Goal: Task Accomplishment & Management: Manage account settings

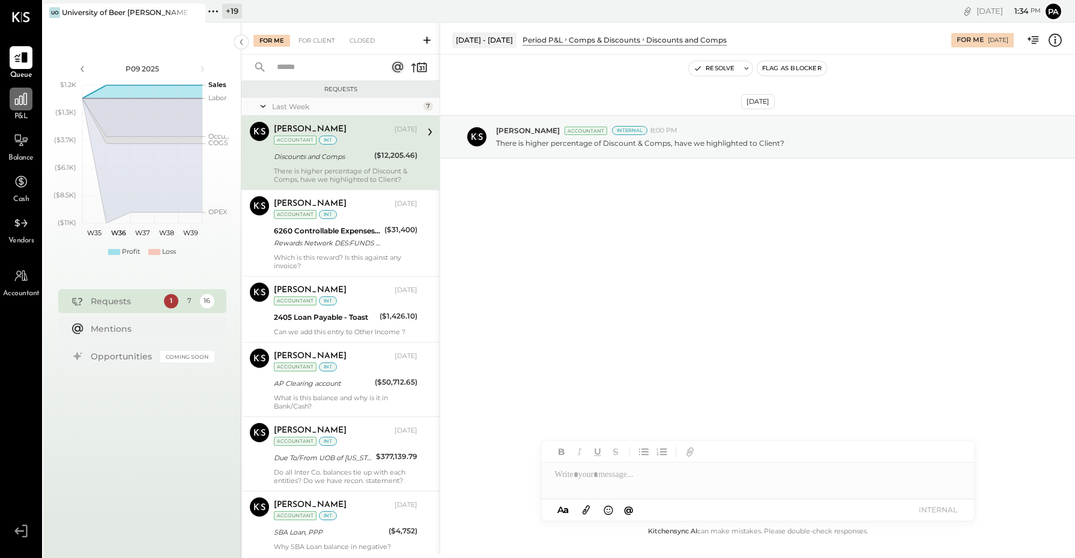
click at [17, 103] on icon at bounding box center [21, 99] width 16 height 16
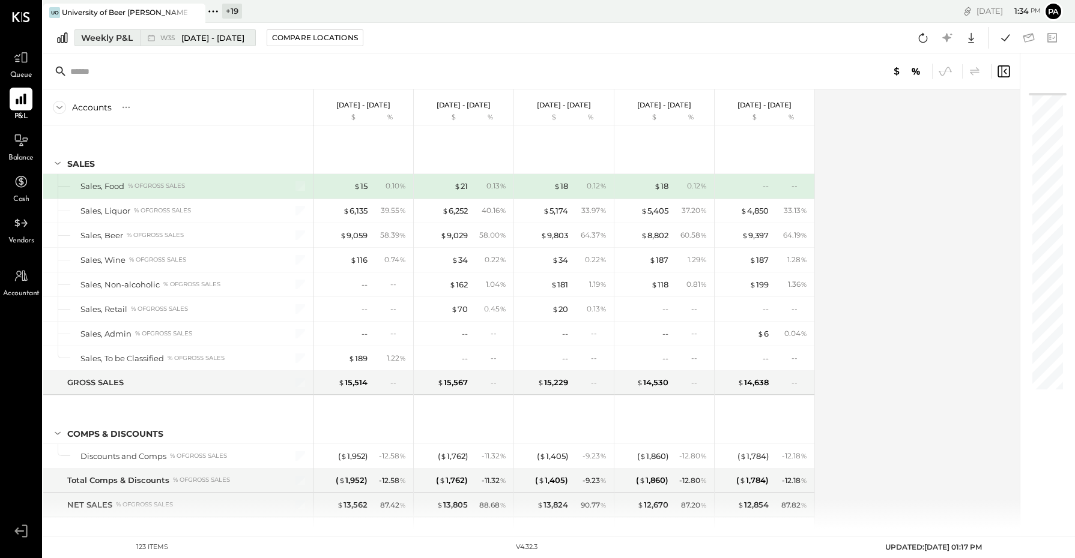
click at [208, 29] on button "Weekly P&L W35 [DATE] - [DATE]" at bounding box center [164, 37] width 181 height 17
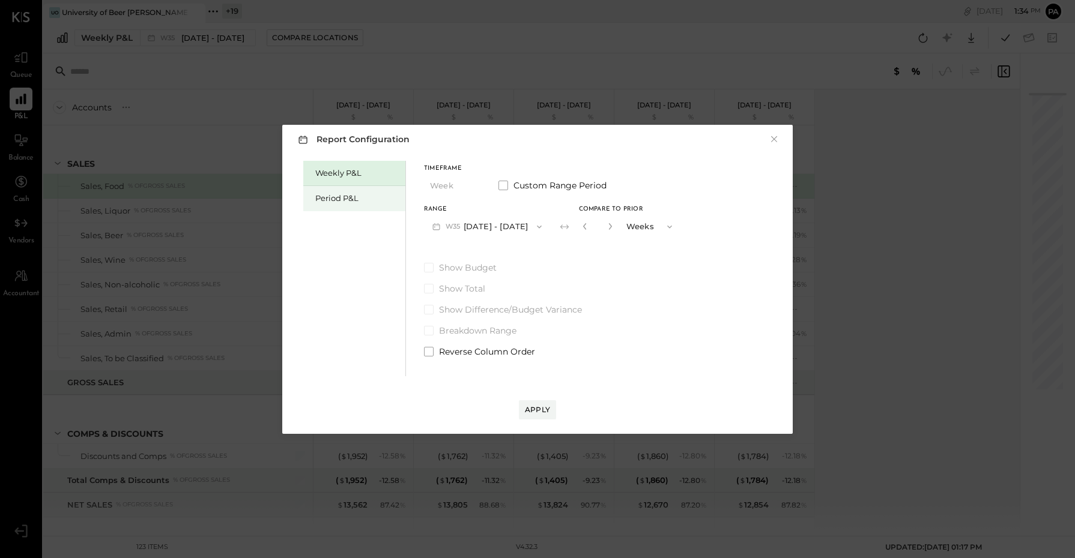
click at [337, 194] on div "Period P&L" at bounding box center [357, 198] width 84 height 11
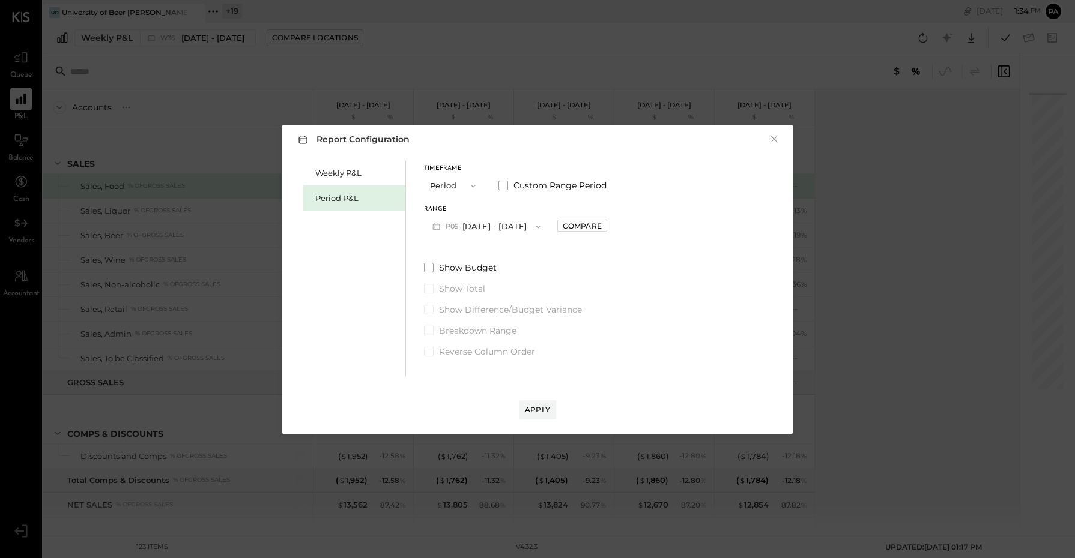
click at [506, 226] on button "P09 [DATE] - [DATE]" at bounding box center [486, 227] width 125 height 22
click at [504, 250] on span "[DATE] - [DATE]" at bounding box center [480, 253] width 57 height 10
click at [540, 410] on div "Apply" at bounding box center [537, 410] width 25 height 10
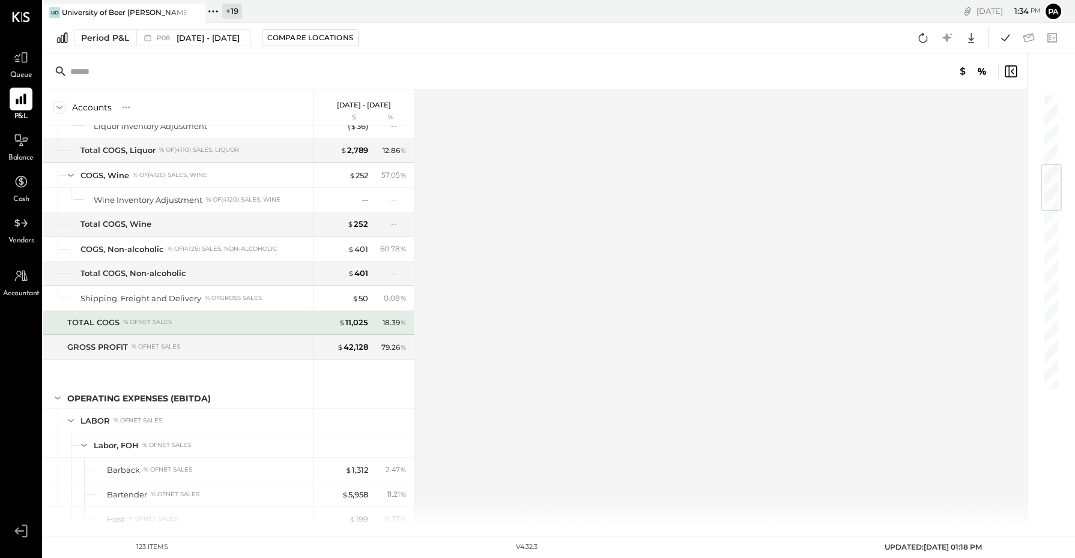
scroll to position [901, 0]
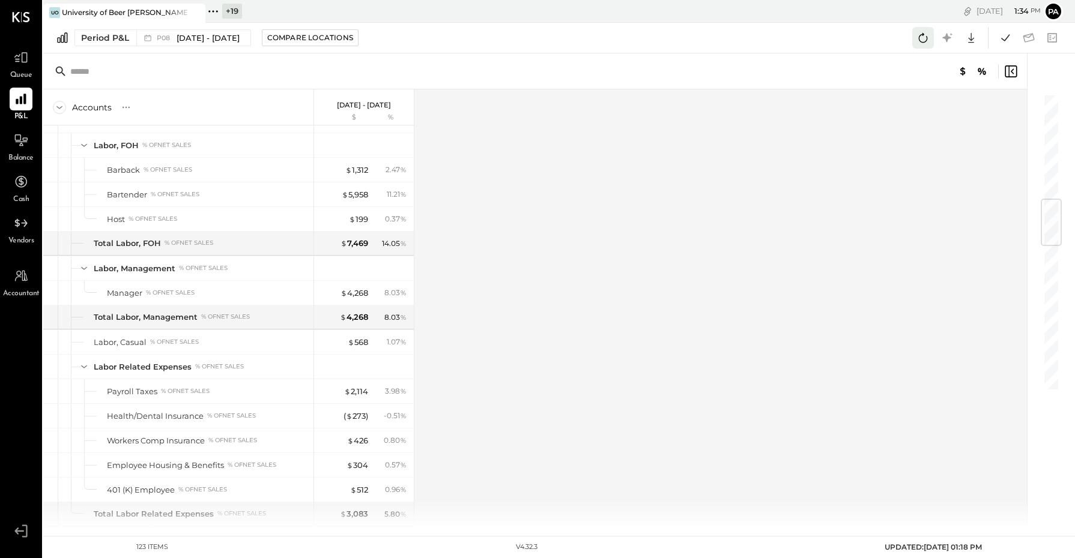
click at [919, 38] on icon at bounding box center [923, 38] width 9 height 10
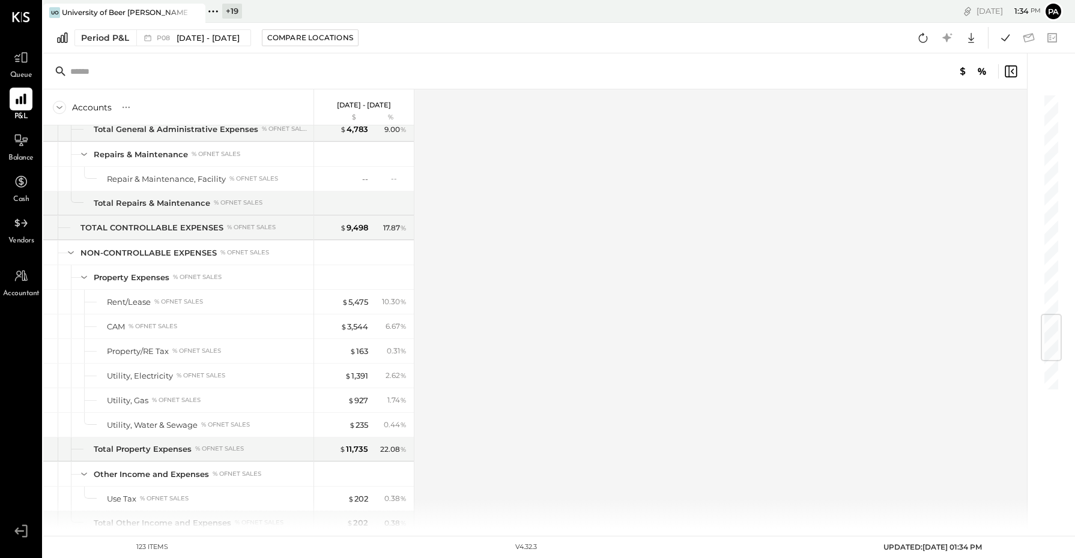
scroll to position [2123, 0]
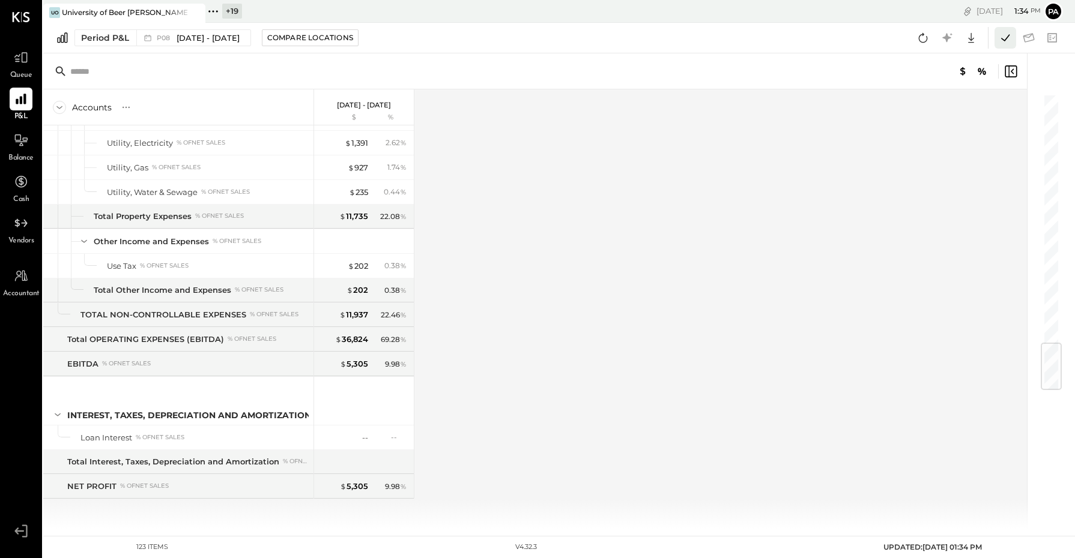
click at [1009, 37] on icon at bounding box center [1005, 38] width 16 height 16
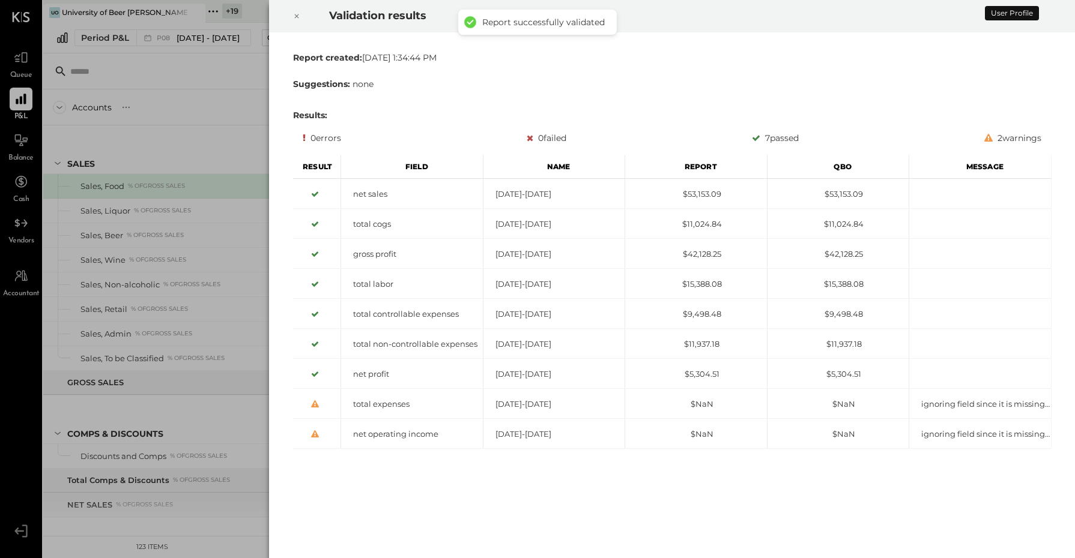
click at [296, 16] on icon at bounding box center [296, 16] width 7 height 14
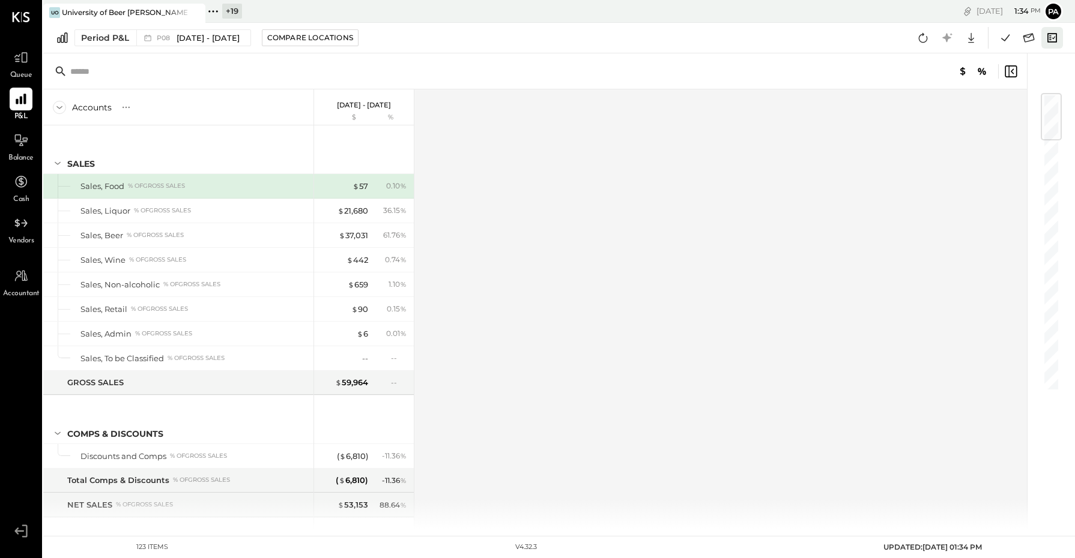
click at [1046, 34] on icon at bounding box center [1052, 38] width 16 height 16
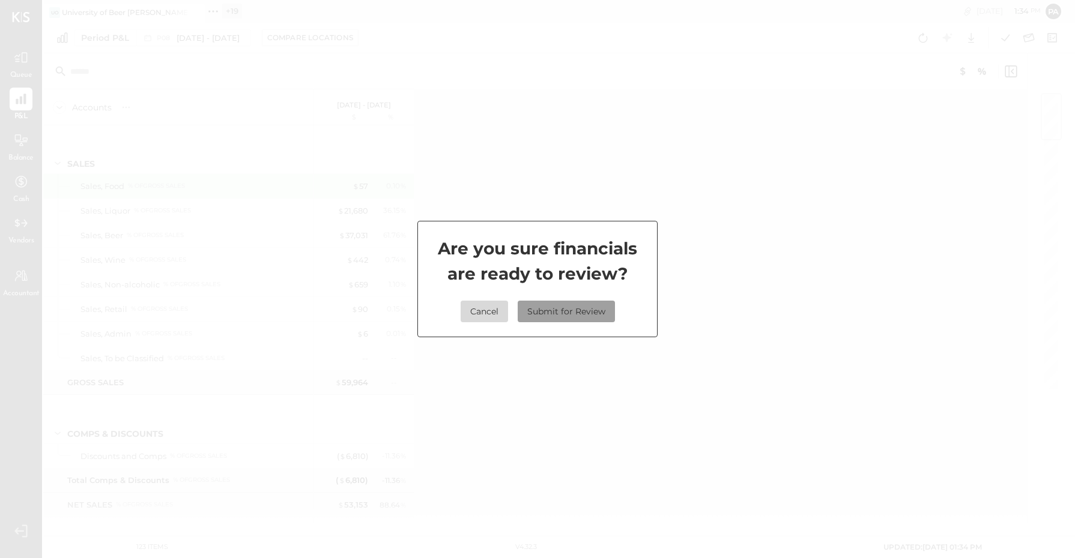
click at [578, 314] on button "Submit for Review" at bounding box center [566, 312] width 97 height 22
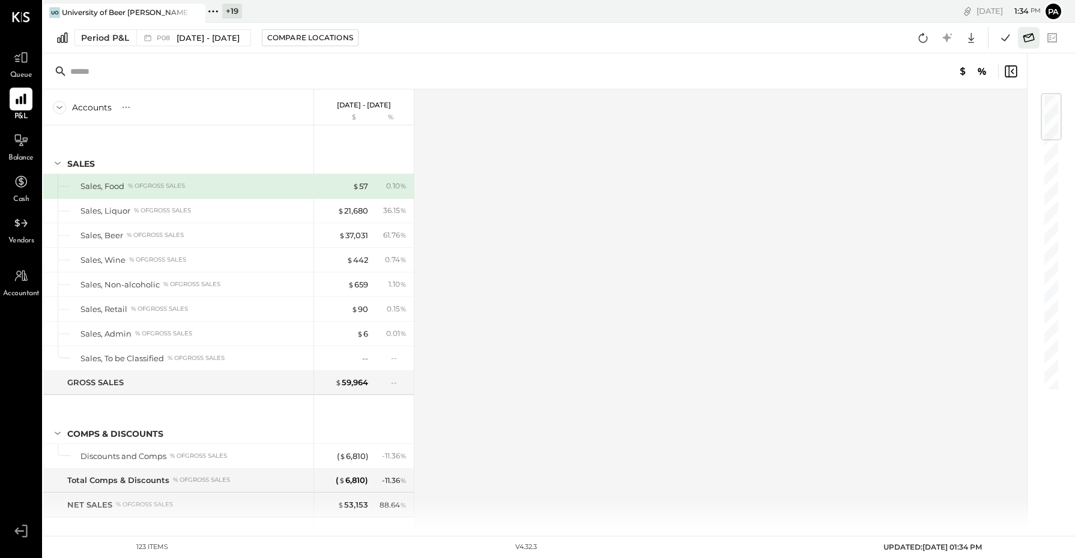
click at [1027, 34] on icon at bounding box center [1029, 38] width 16 height 16
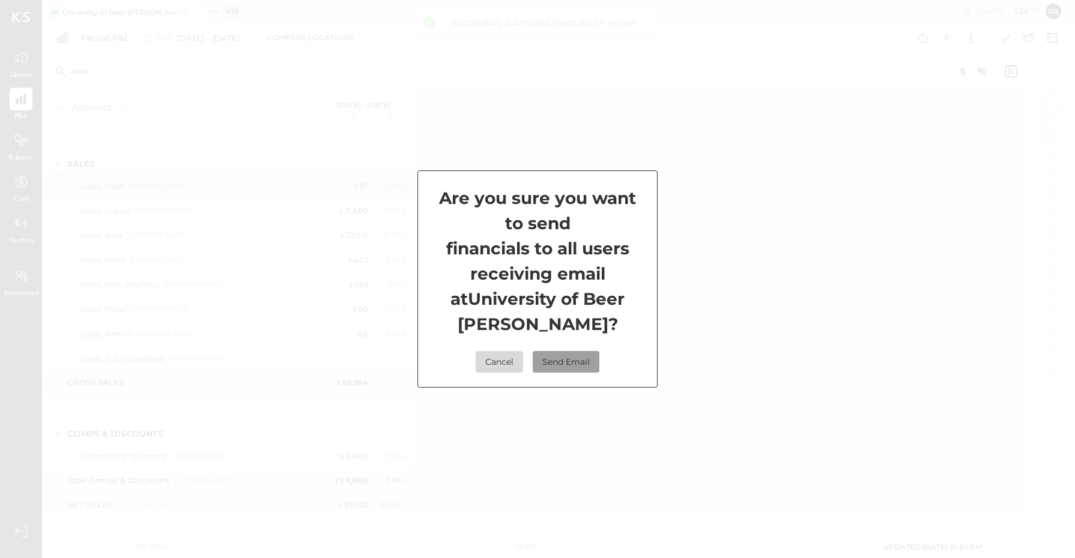
click at [569, 358] on button "Send Email" at bounding box center [566, 362] width 67 height 22
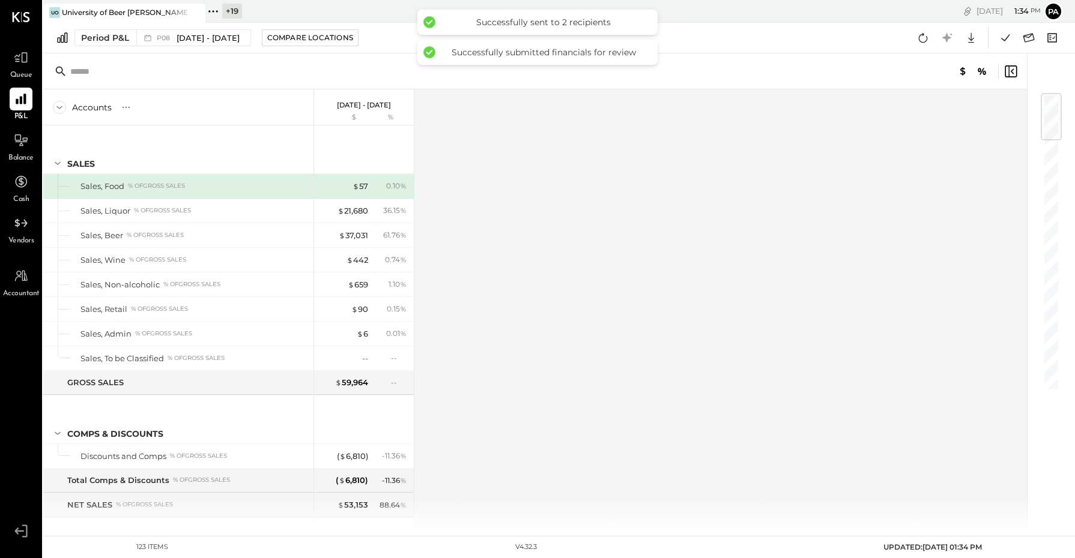
click at [214, 9] on icon at bounding box center [213, 12] width 16 height 16
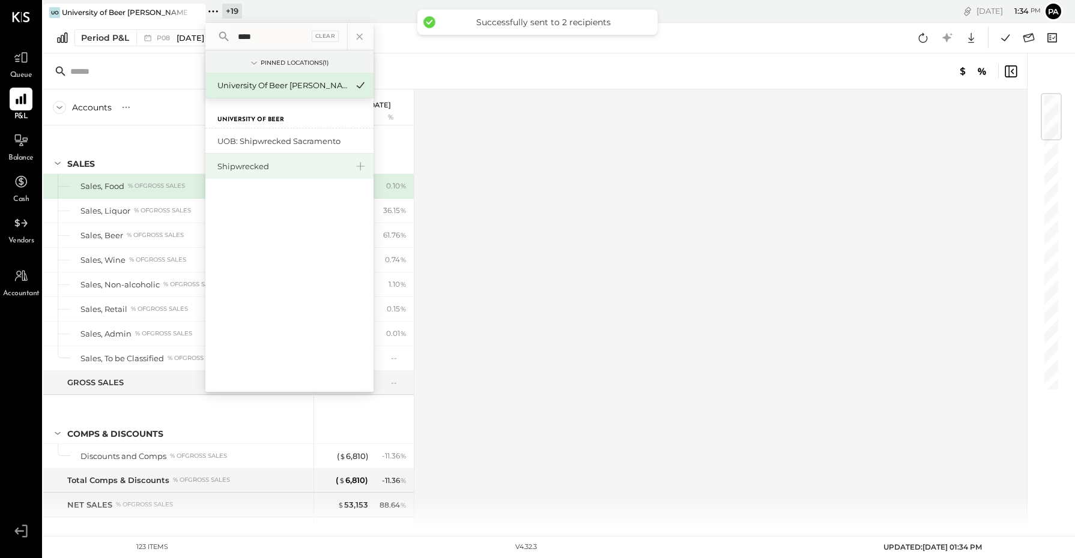
type input "****"
click at [256, 163] on div "Shipwrecked" at bounding box center [282, 166] width 130 height 11
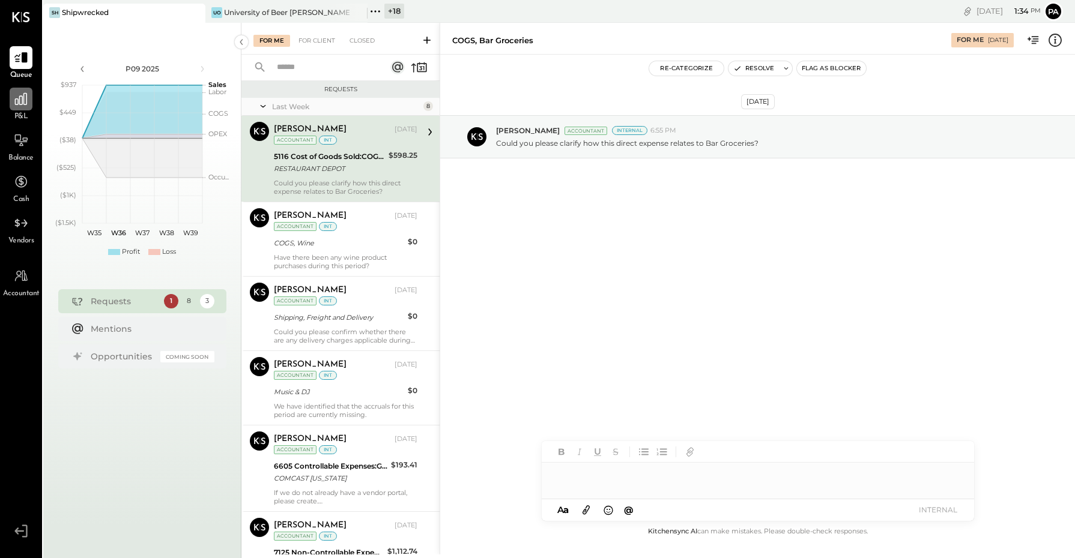
click at [16, 107] on div at bounding box center [21, 99] width 23 height 23
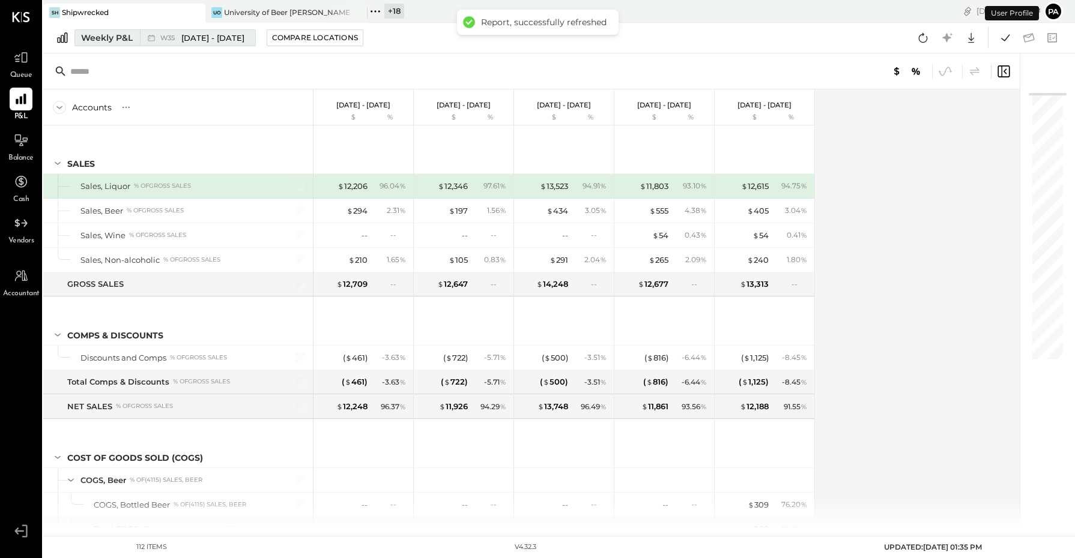
click at [215, 35] on span "[DATE] - [DATE]" at bounding box center [212, 37] width 63 height 11
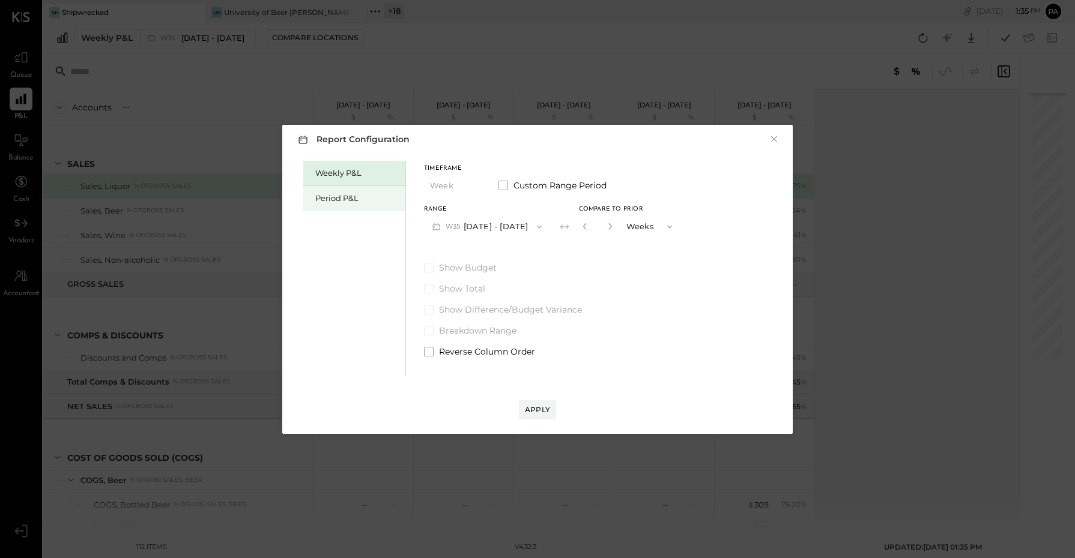
click at [323, 193] on div "Period P&L" at bounding box center [357, 198] width 84 height 11
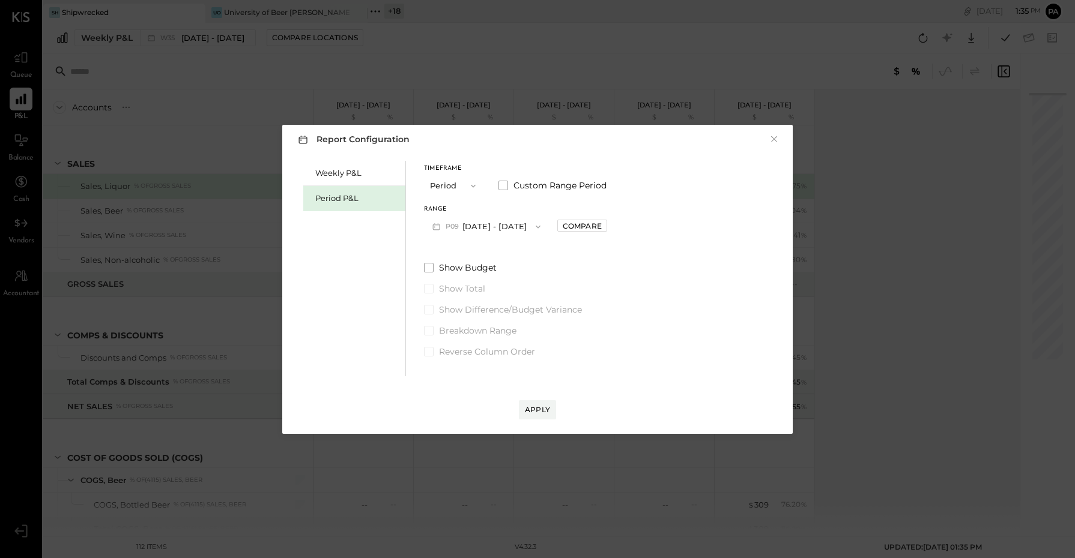
click at [511, 232] on button "P09 [DATE] - [DATE]" at bounding box center [486, 227] width 125 height 22
click at [509, 254] on span "[DATE] - [DATE]" at bounding box center [480, 253] width 57 height 10
click at [533, 406] on div "Apply" at bounding box center [537, 410] width 25 height 10
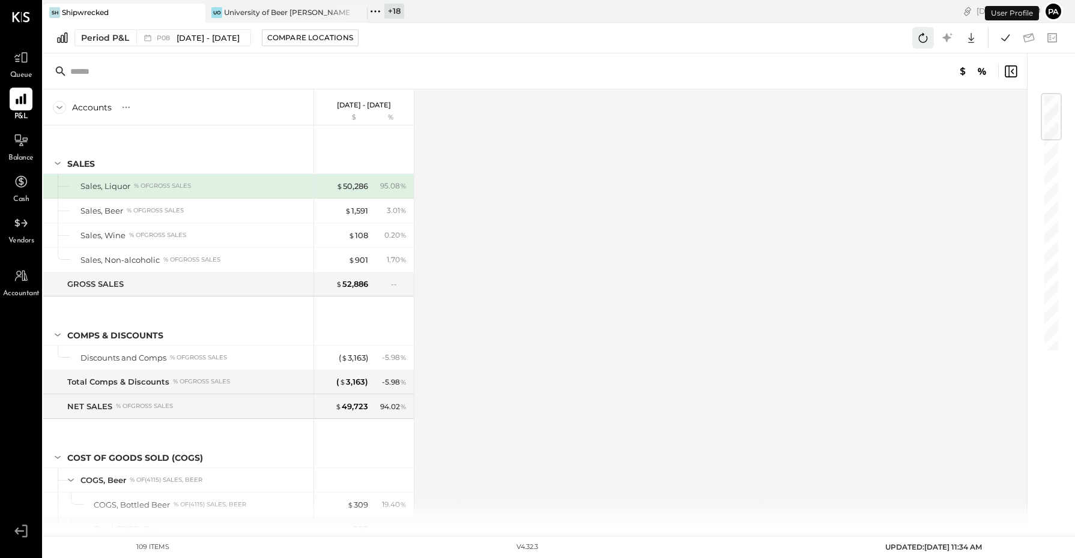
click at [922, 37] on icon at bounding box center [923, 38] width 16 height 16
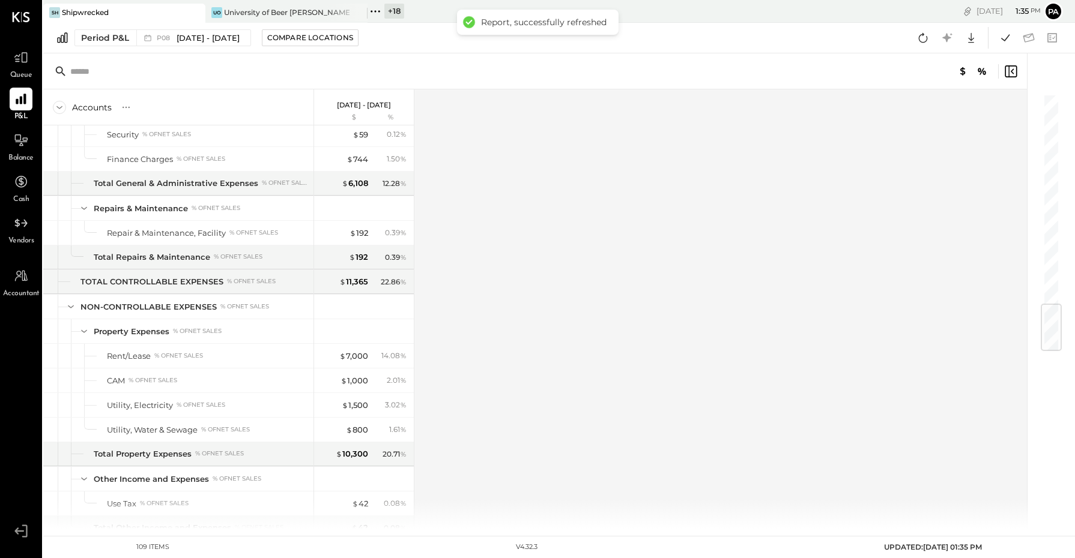
scroll to position [1801, 0]
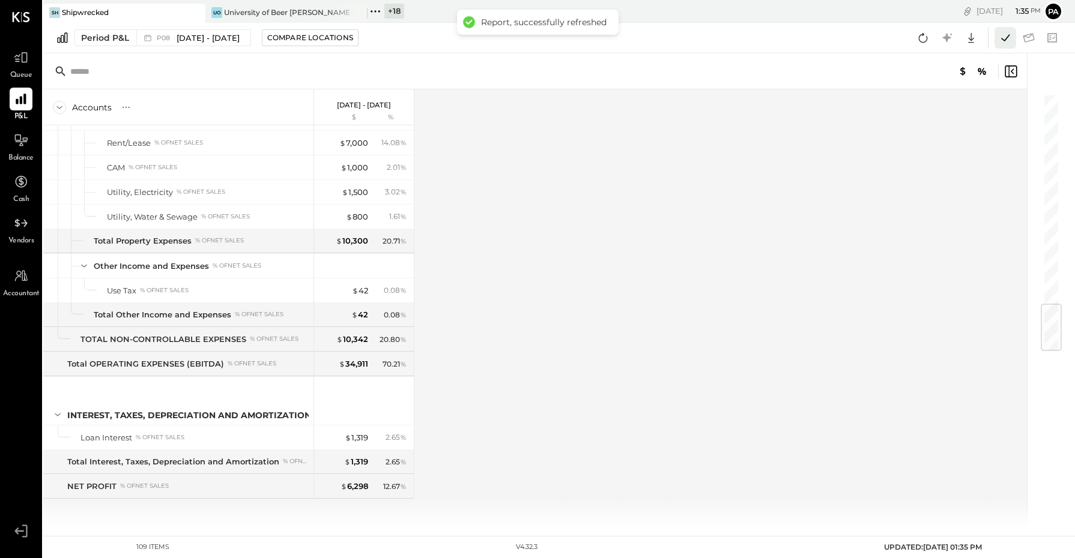
click at [1009, 32] on icon at bounding box center [1005, 38] width 16 height 16
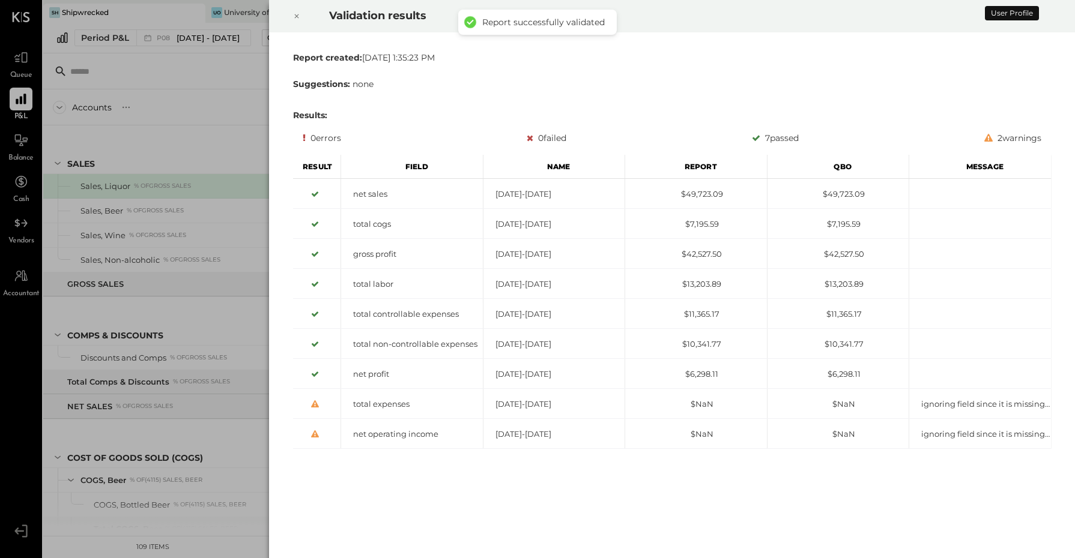
click at [298, 16] on icon at bounding box center [296, 16] width 7 height 14
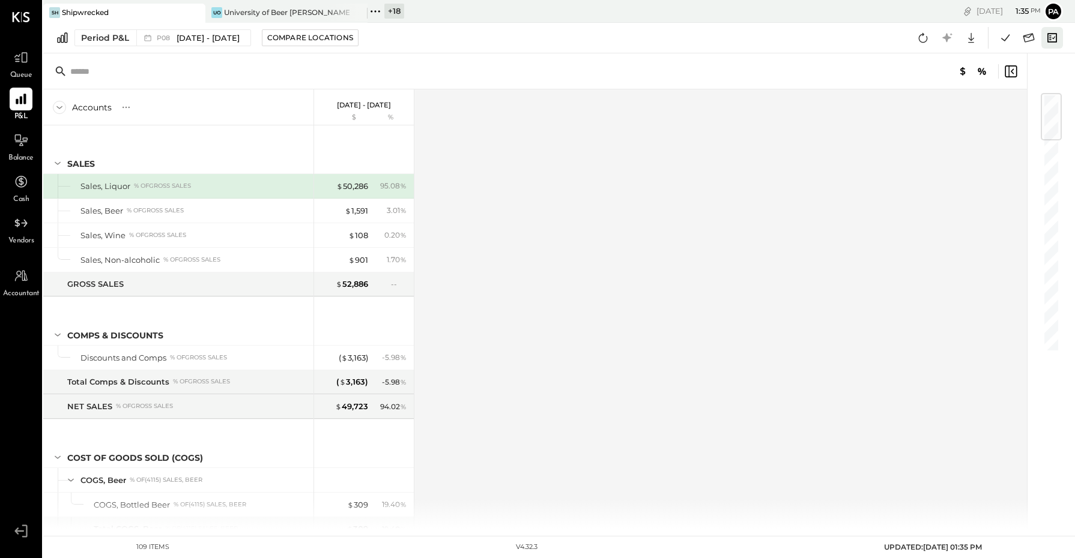
click at [1046, 43] on icon at bounding box center [1052, 38] width 16 height 16
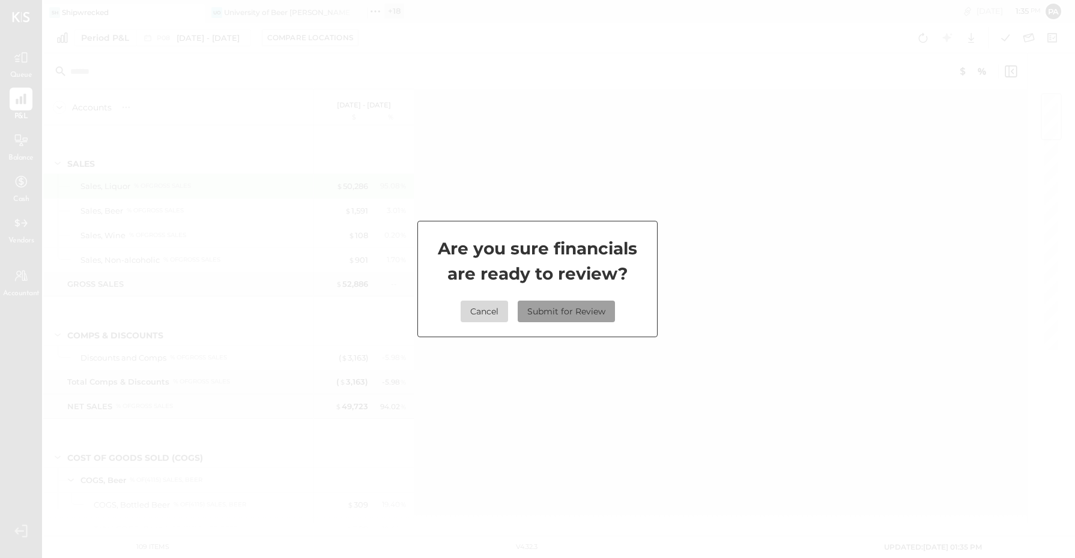
click at [594, 310] on button "Submit for Review" at bounding box center [566, 312] width 97 height 22
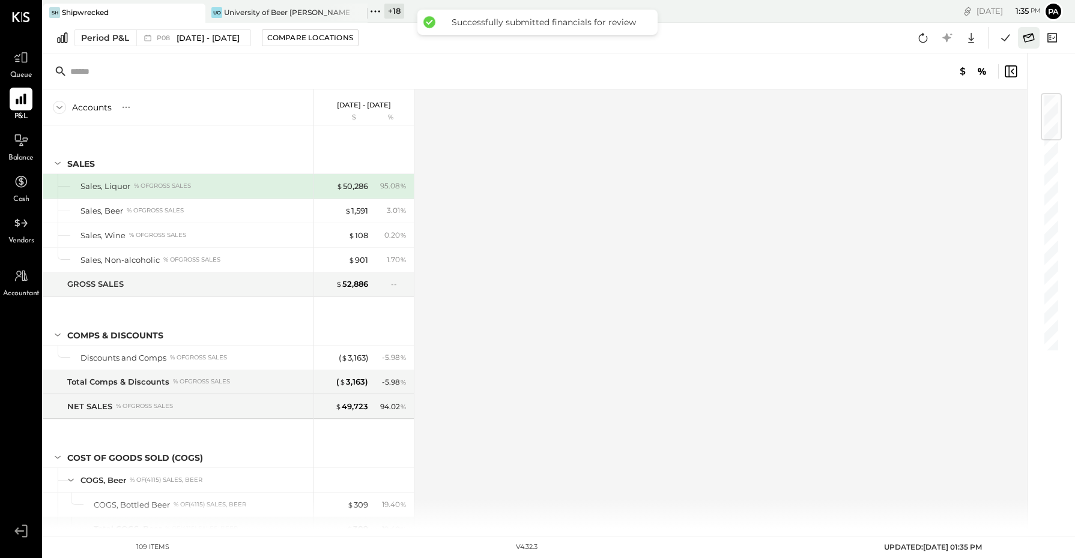
click at [1027, 39] on icon at bounding box center [1029, 38] width 16 height 16
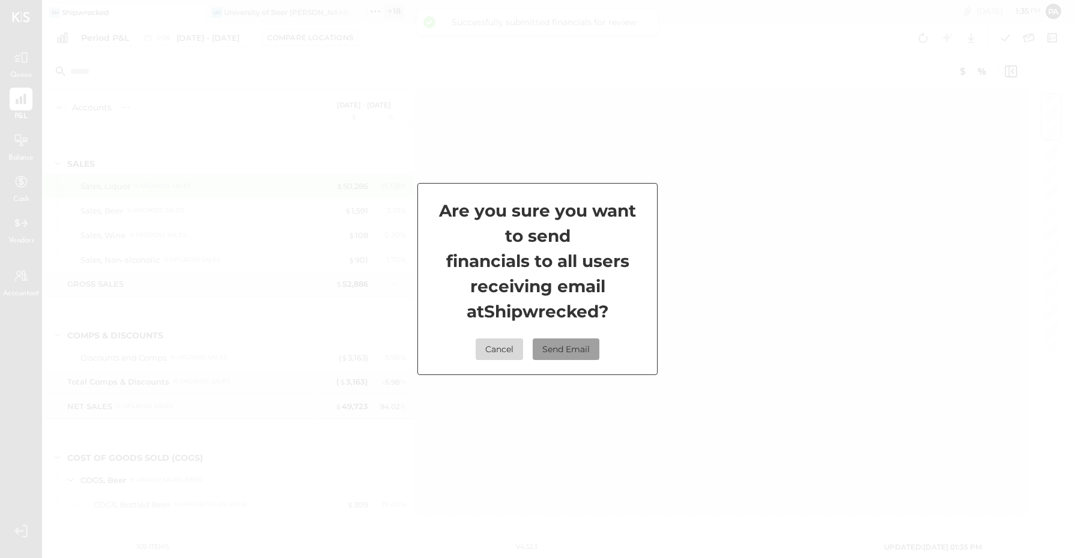
click at [563, 343] on button "Send Email" at bounding box center [566, 350] width 67 height 22
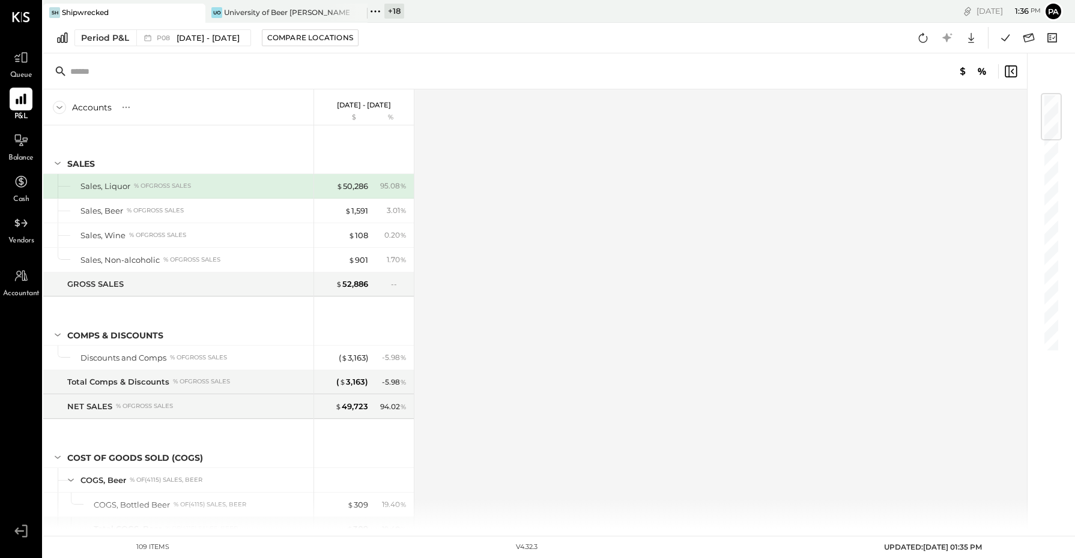
click at [381, 7] on icon at bounding box center [375, 12] width 16 height 16
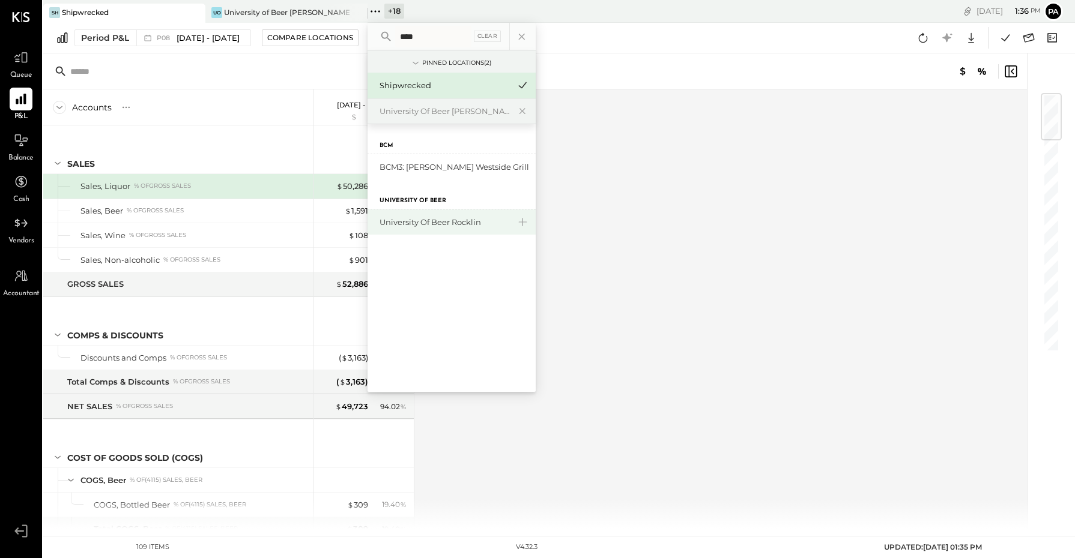
type input "****"
click at [457, 228] on div "University of Beer Rocklin" at bounding box center [444, 222] width 130 height 11
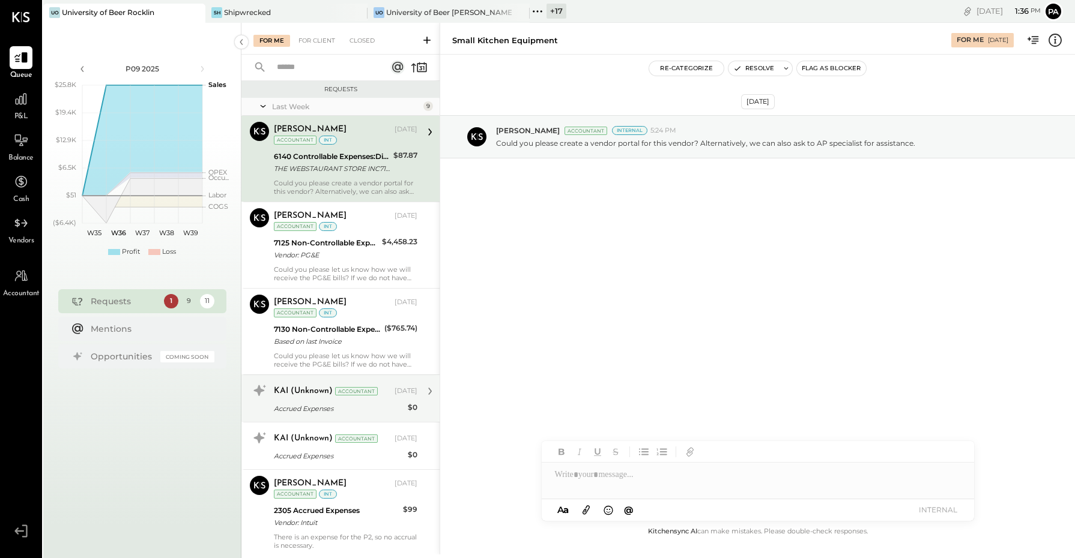
click at [331, 406] on div "Accrued Expenses" at bounding box center [339, 409] width 130 height 12
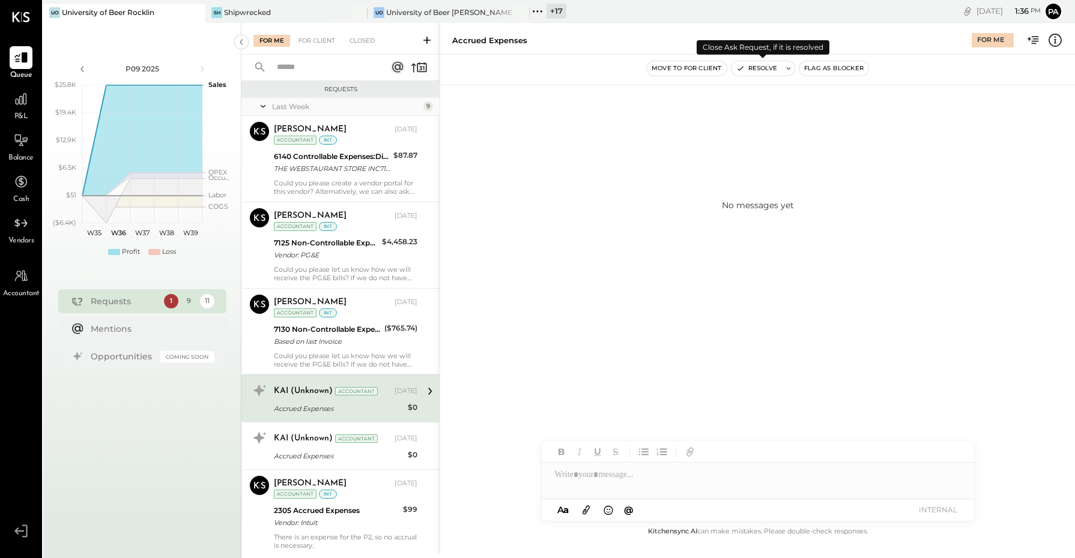
click at [749, 69] on button "Resolve" at bounding box center [756, 68] width 50 height 14
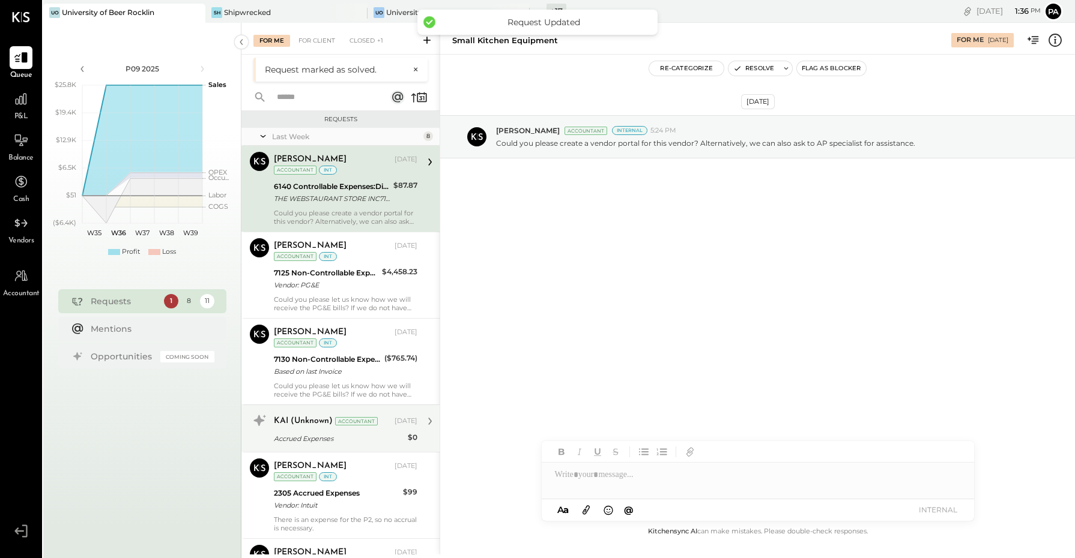
click at [335, 421] on div "Accountant" at bounding box center [356, 421] width 43 height 8
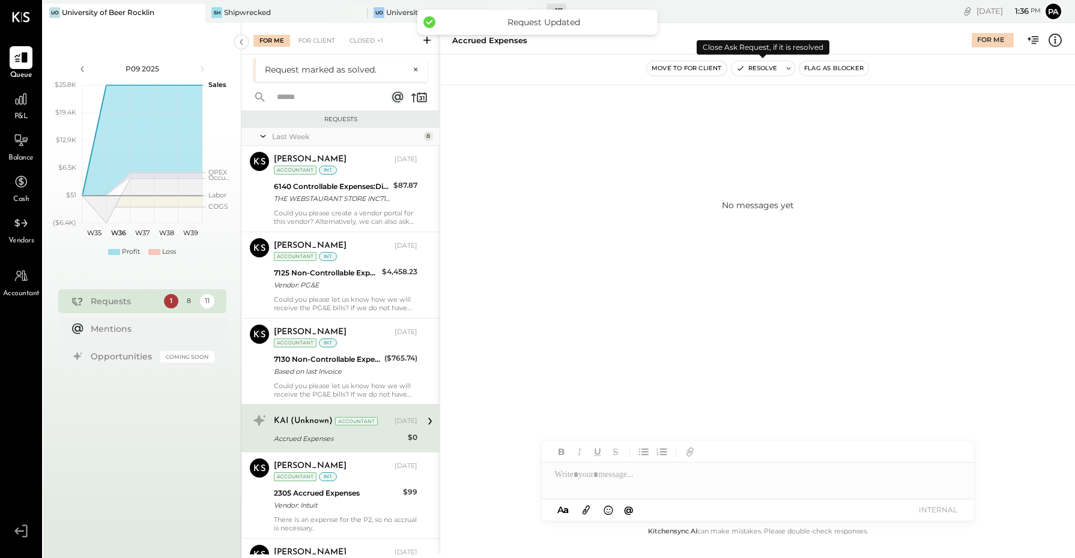
click at [756, 70] on button "Resolve" at bounding box center [756, 68] width 50 height 14
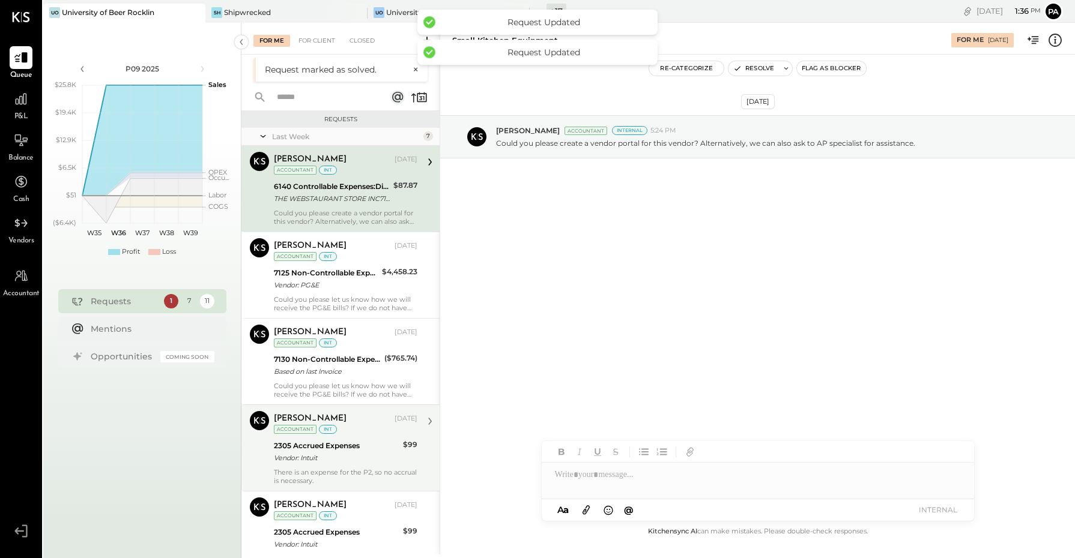
click at [325, 472] on div "There is an expense for the P2, so no accrual is necessary." at bounding box center [345, 476] width 143 height 17
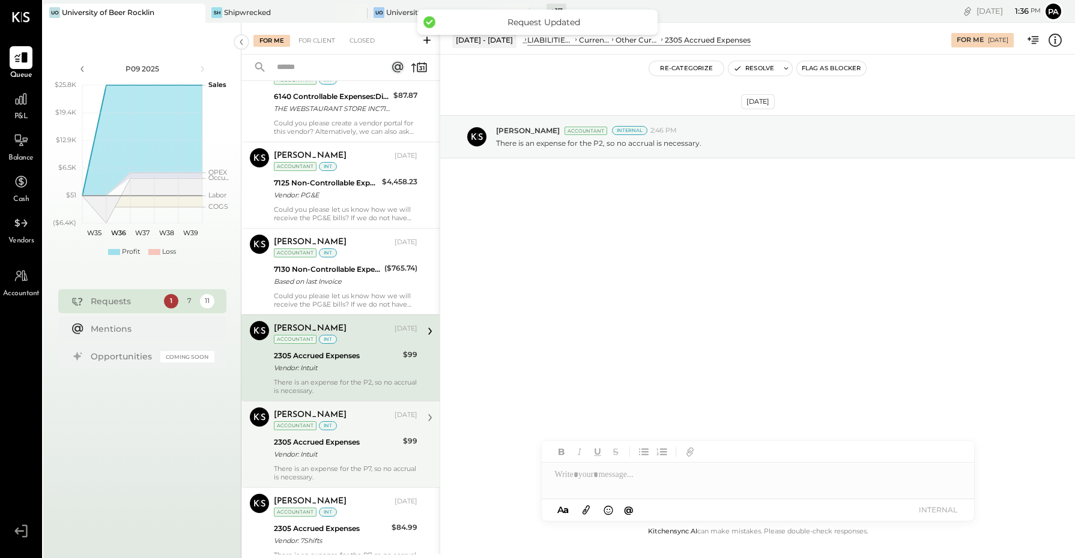
scroll to position [150, 0]
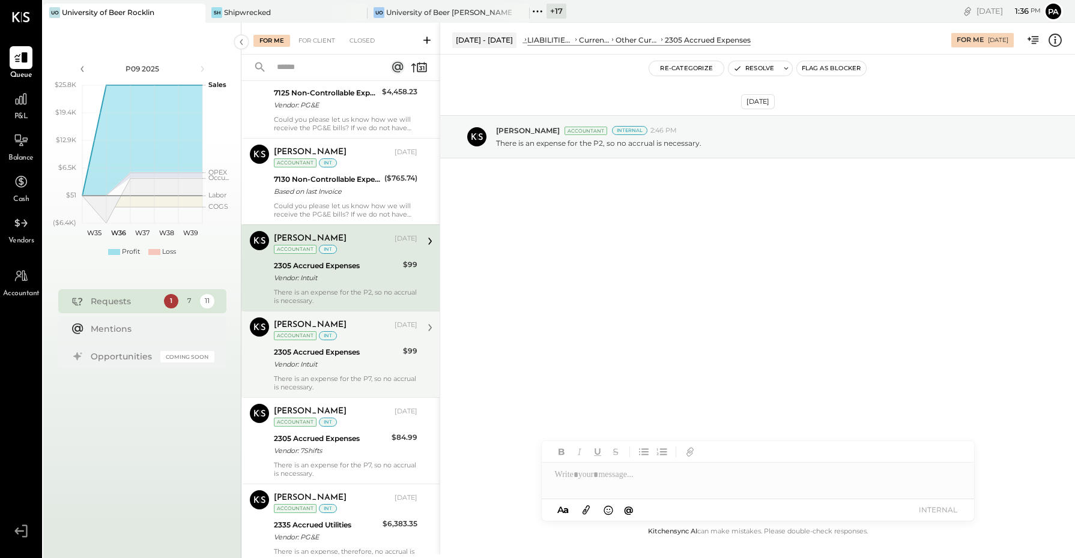
click at [364, 355] on div "2305 Accrued Expenses" at bounding box center [336, 352] width 125 height 12
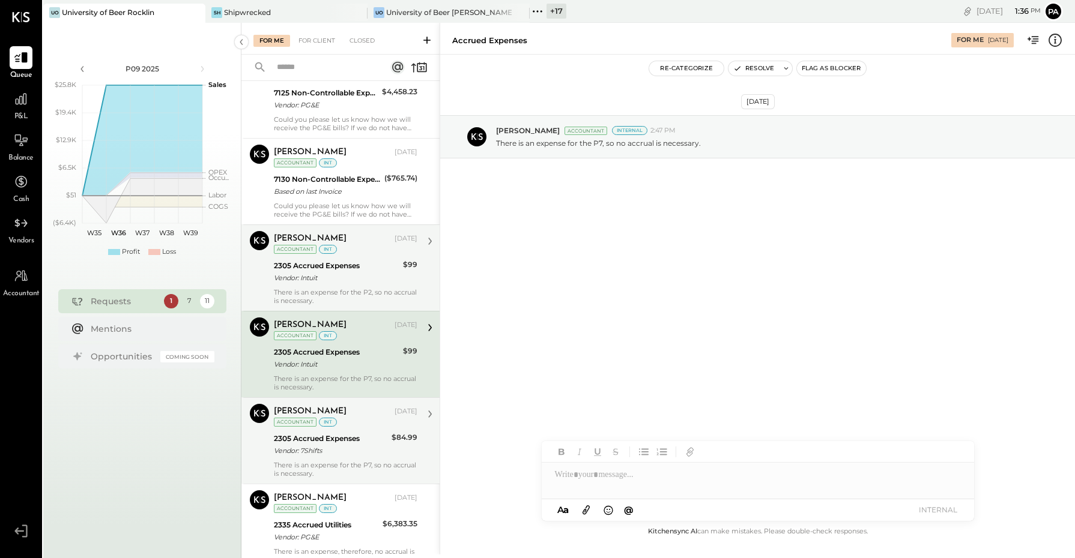
click at [356, 433] on div "2305 Accrued Expenses Vendor: 7Shifts" at bounding box center [331, 445] width 114 height 26
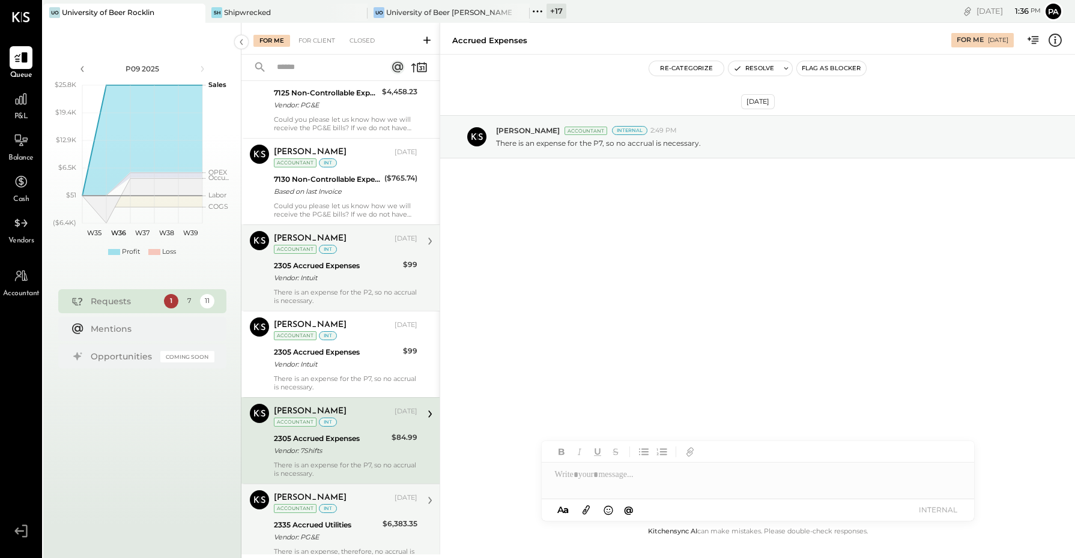
click at [359, 490] on div "[PERSON_NAME] Accountant [PERSON_NAME] [DATE] Accountant int 2335 Accrued Utili…" at bounding box center [340, 527] width 198 height 86
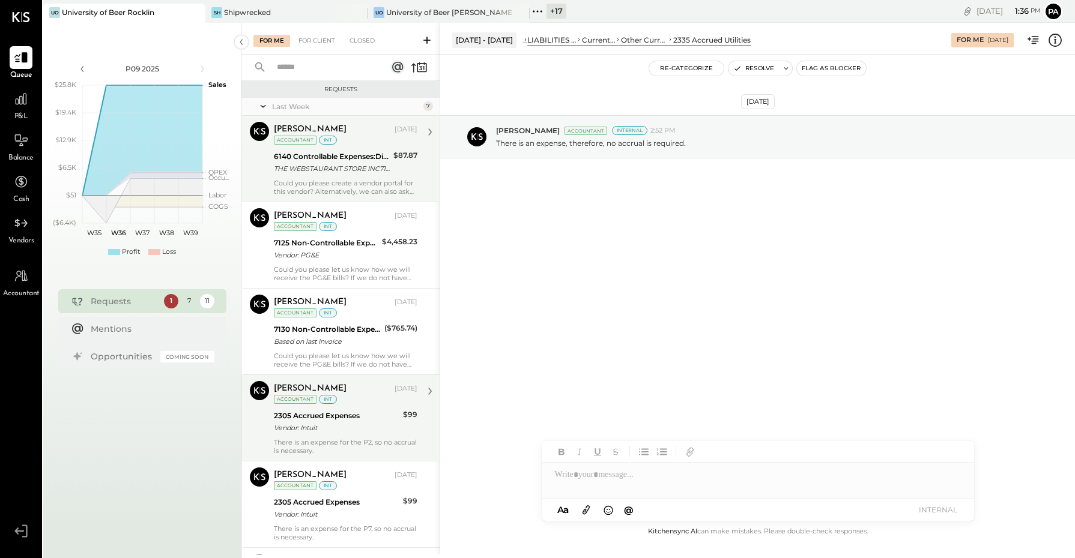
click at [342, 151] on div "6140 Controllable Expenses:Direct Operating Expenses:Small Kitchen Equipment" at bounding box center [332, 157] width 116 height 12
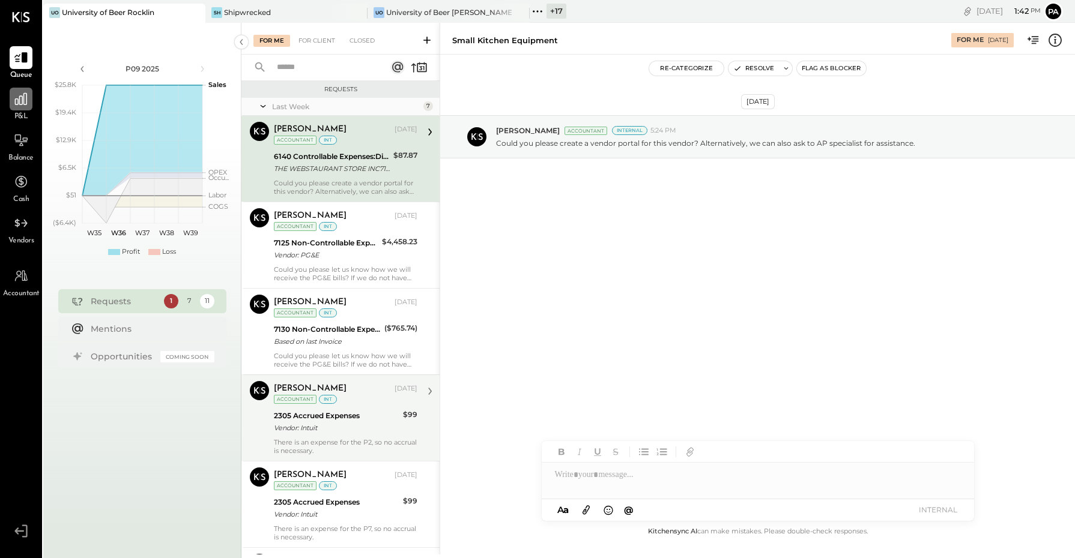
click at [19, 98] on icon at bounding box center [21, 99] width 12 height 12
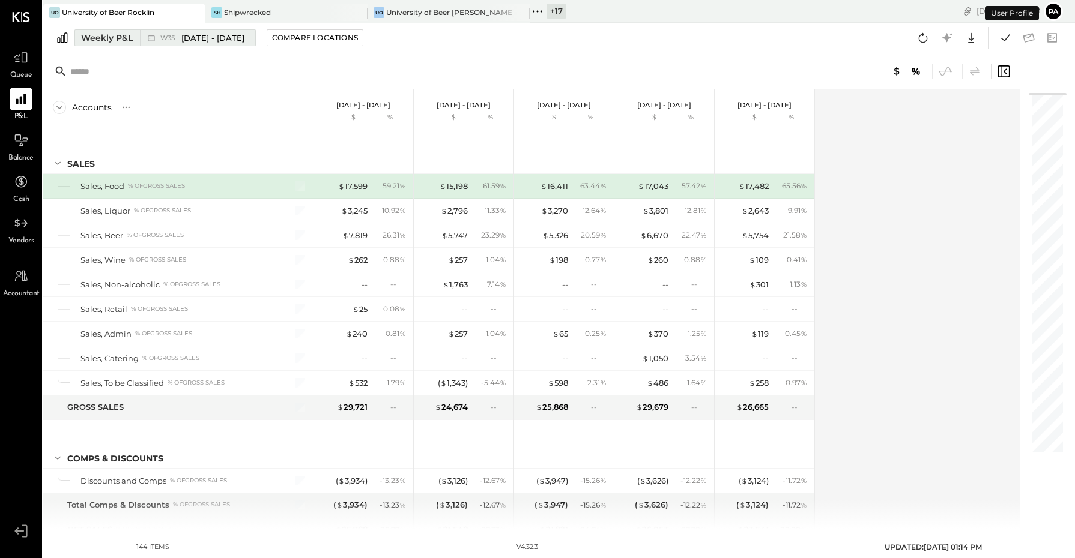
click at [206, 40] on span "[DATE] - [DATE]" at bounding box center [212, 37] width 63 height 11
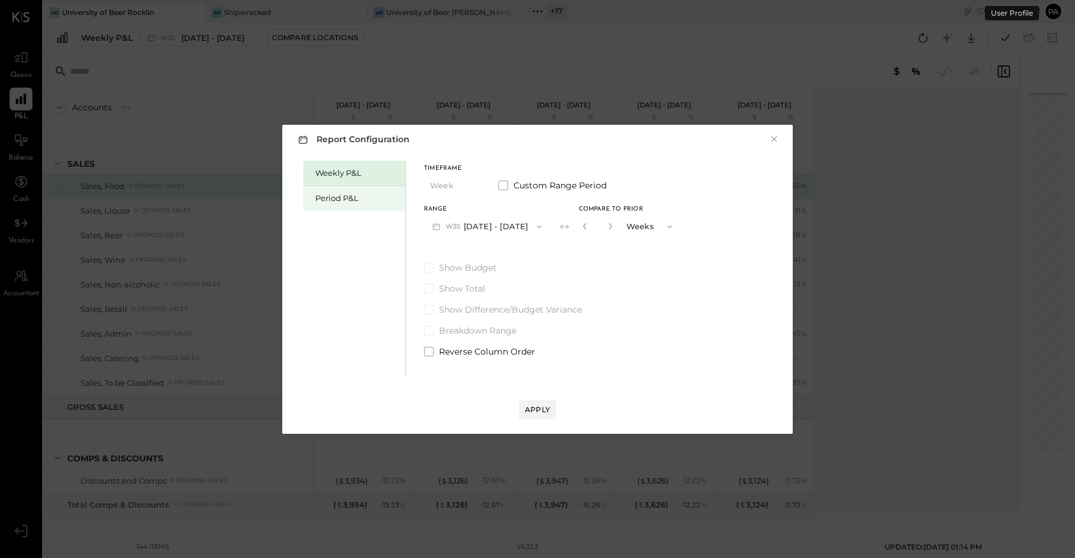
click at [331, 193] on div "Period P&L" at bounding box center [357, 198] width 84 height 11
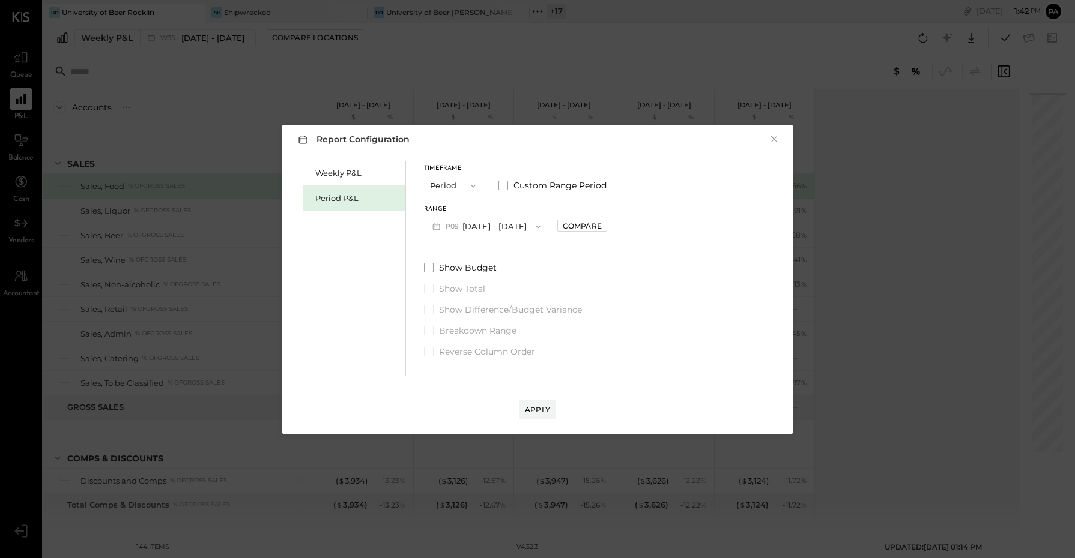
click at [481, 227] on button "P09 [DATE] - [DATE]" at bounding box center [486, 227] width 125 height 22
drag, startPoint x: 506, startPoint y: 271, endPoint x: 506, endPoint y: 262, distance: 9.6
click at [506, 268] on div "P07 [DATE] - [DATE]" at bounding box center [492, 279] width 137 height 25
click at [506, 228] on button "P07 [DATE] - [DATE]" at bounding box center [486, 227] width 125 height 22
click at [508, 252] on span "[DATE] - [DATE]" at bounding box center [480, 253] width 57 height 10
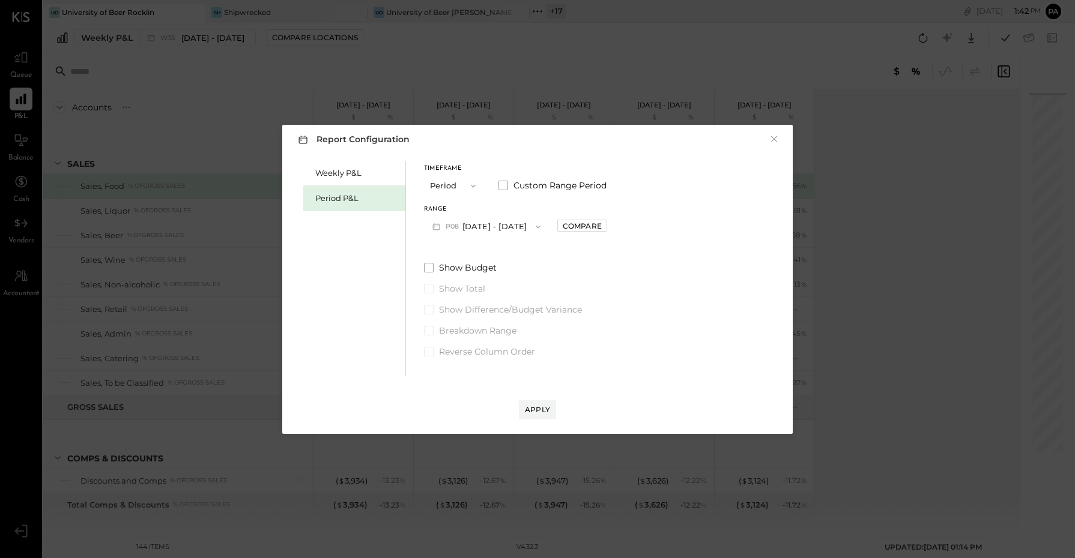
click at [542, 392] on div "Apply" at bounding box center [537, 397] width 486 height 43
click at [542, 407] on div "Apply" at bounding box center [537, 410] width 25 height 10
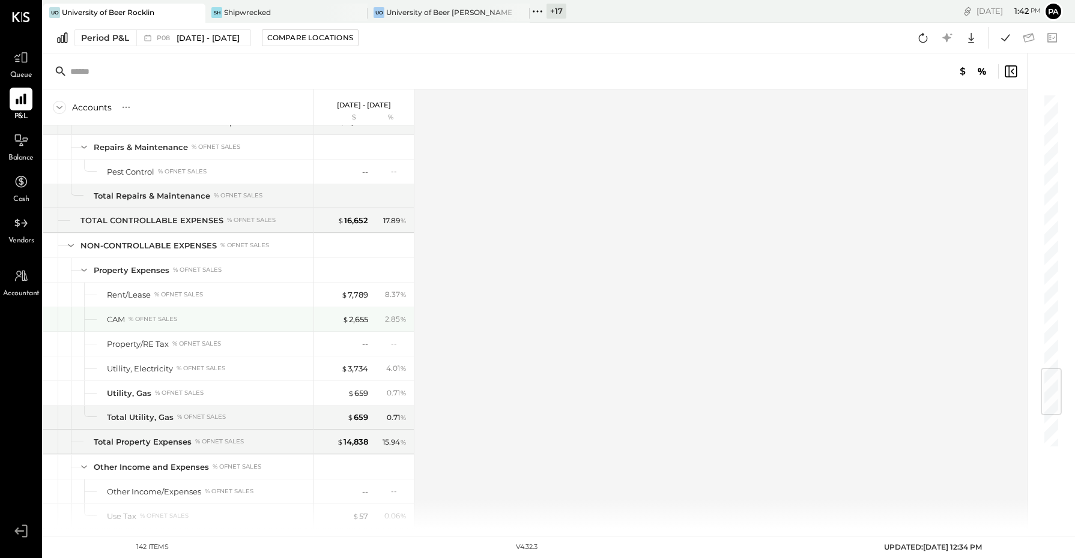
scroll to position [2594, 0]
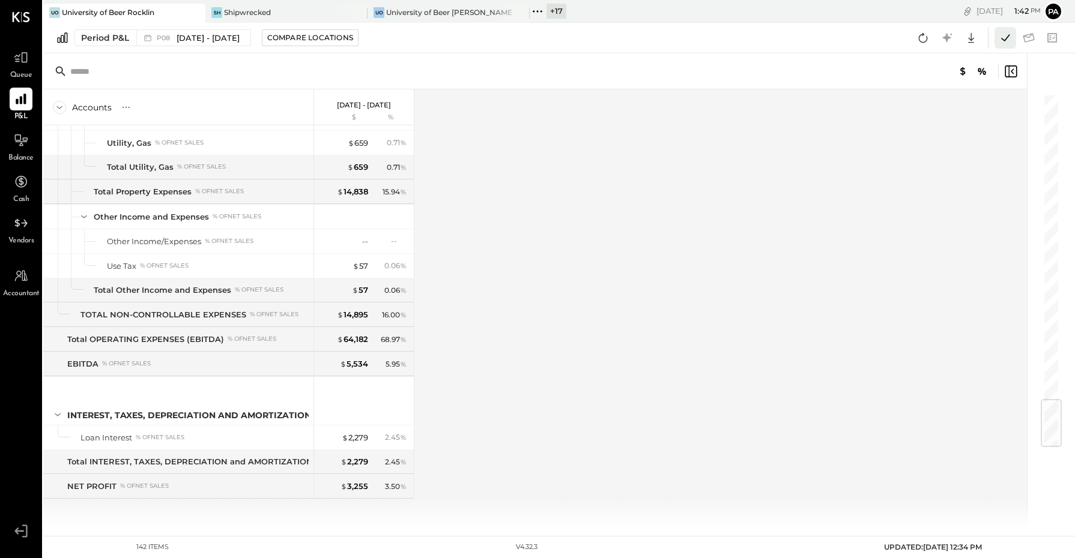
click at [1004, 40] on icon at bounding box center [1005, 38] width 16 height 16
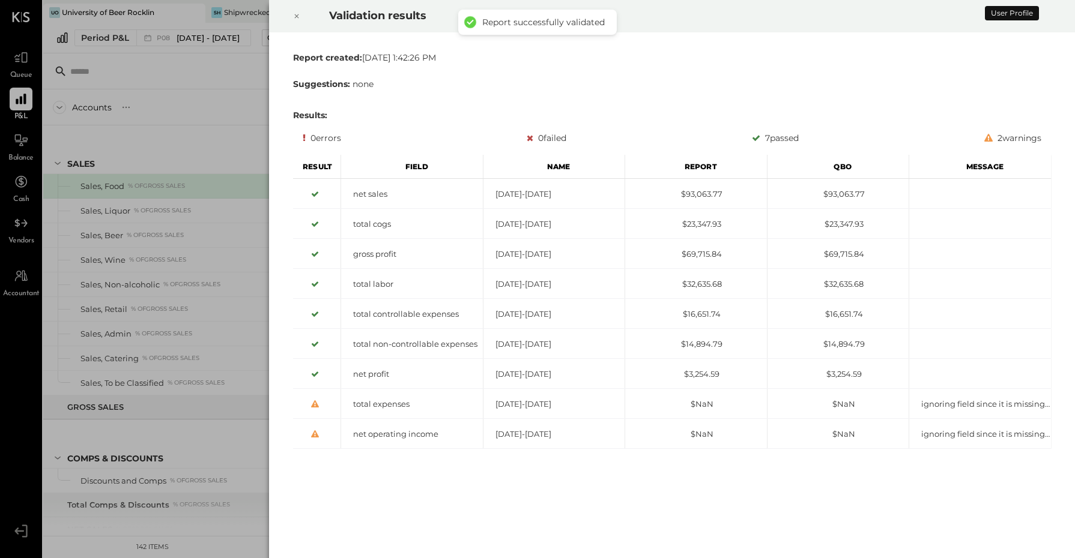
click at [293, 19] on icon at bounding box center [296, 16] width 7 height 14
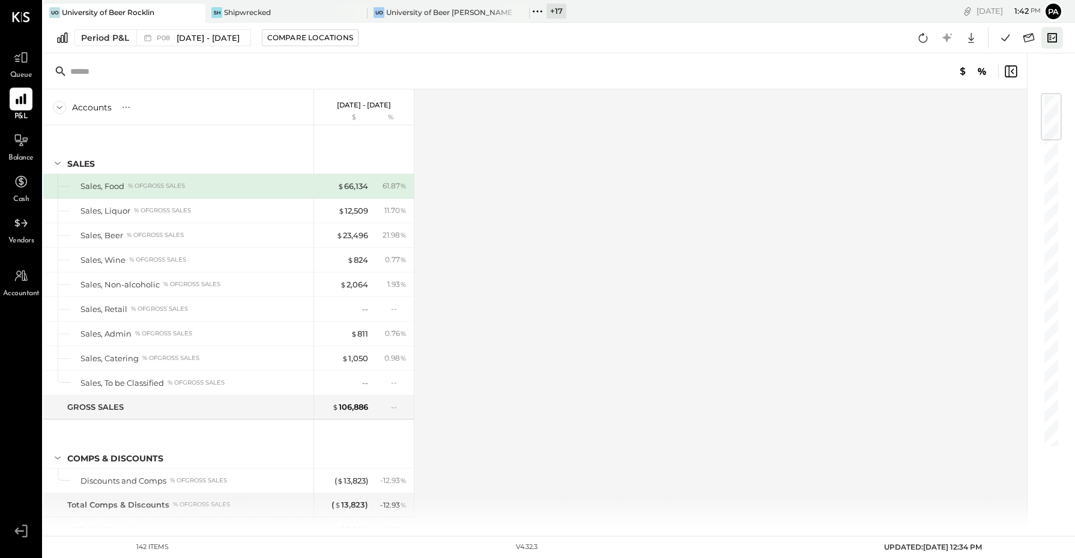
click at [1051, 36] on icon at bounding box center [1052, 37] width 10 height 9
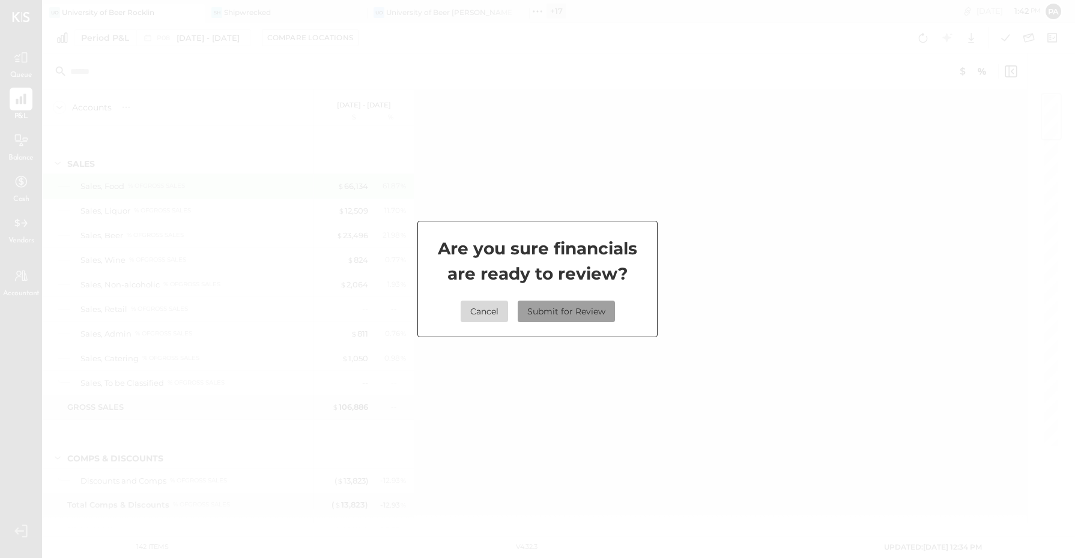
click at [590, 304] on button "Submit for Review" at bounding box center [566, 312] width 97 height 22
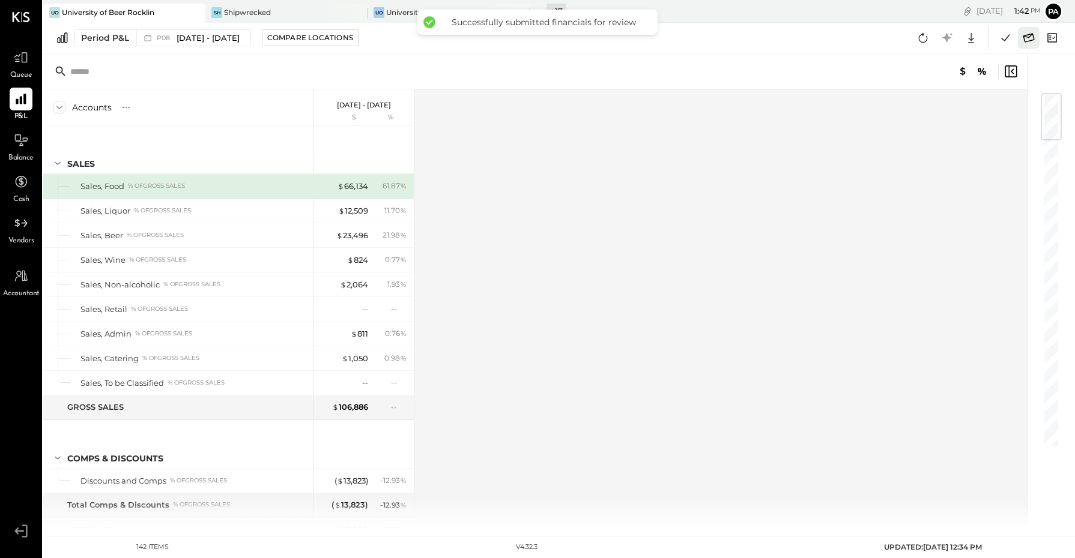
click at [1031, 37] on icon at bounding box center [1029, 38] width 16 height 16
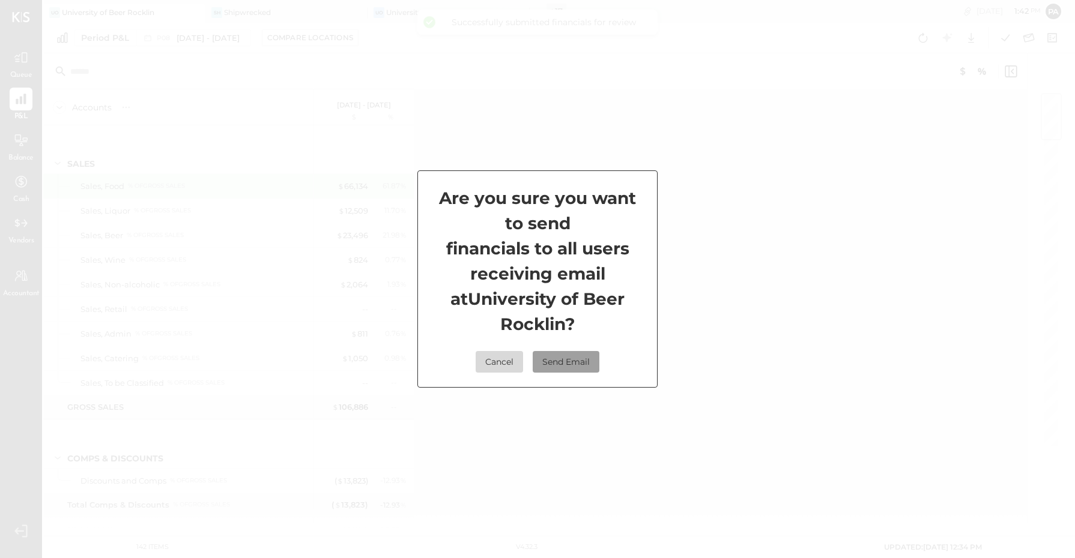
click at [573, 365] on button "Send Email" at bounding box center [566, 362] width 67 height 22
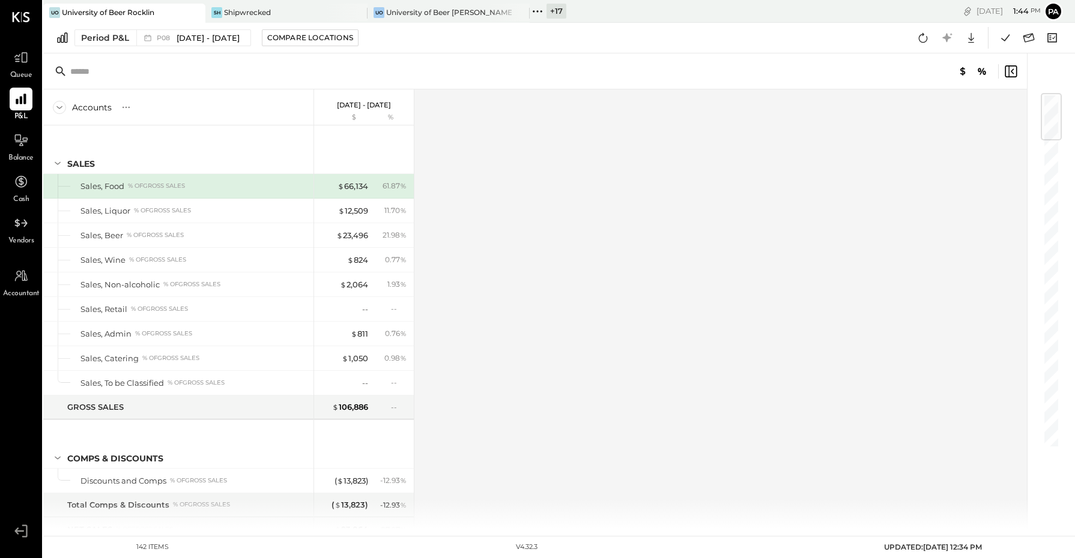
click at [536, 12] on icon at bounding box center [538, 12] width 16 height 16
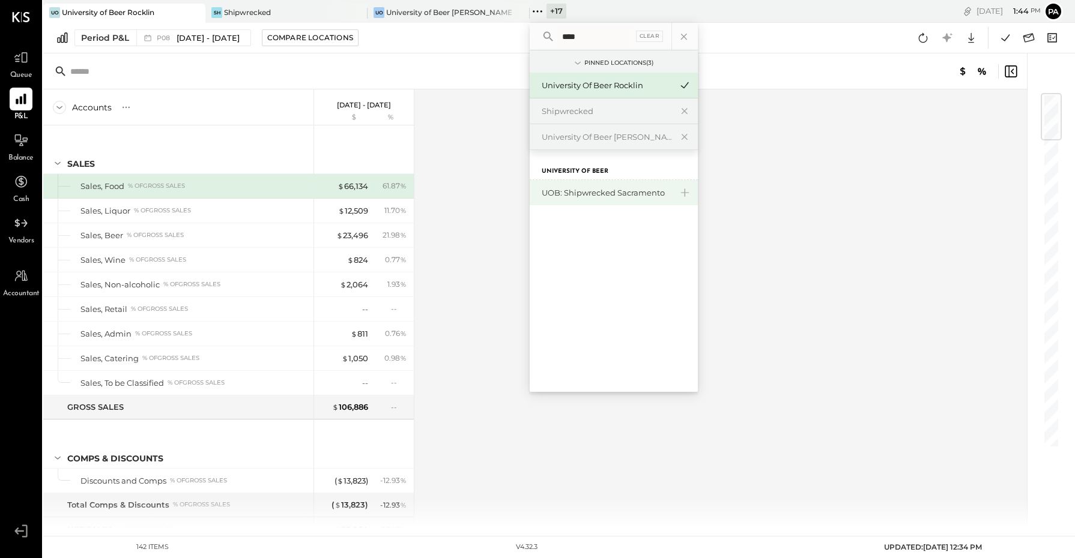
type input "****"
click at [601, 190] on div "UOB: Shipwrecked Sacramento" at bounding box center [607, 192] width 130 height 11
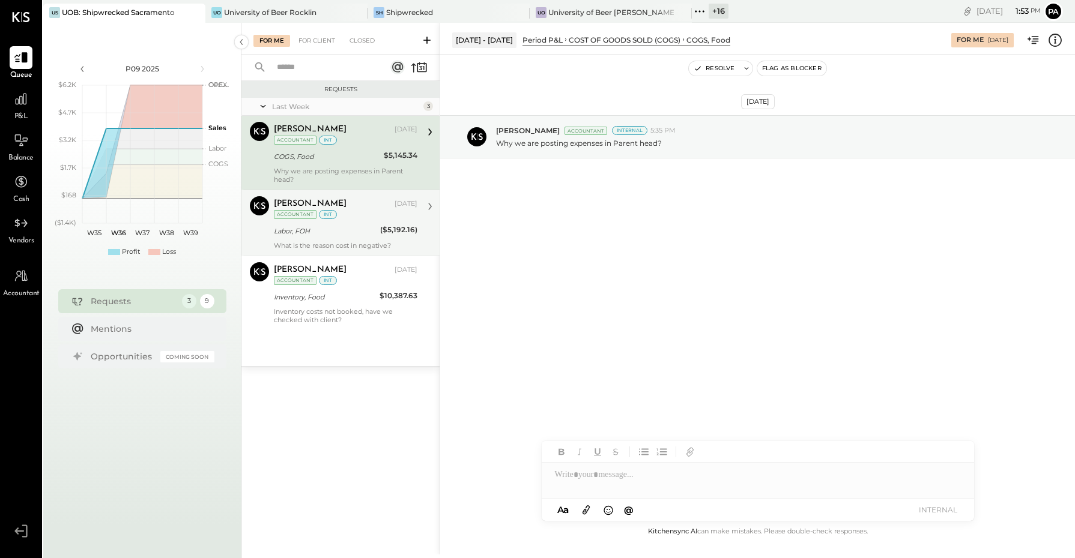
click at [329, 214] on div "int" at bounding box center [328, 214] width 18 height 9
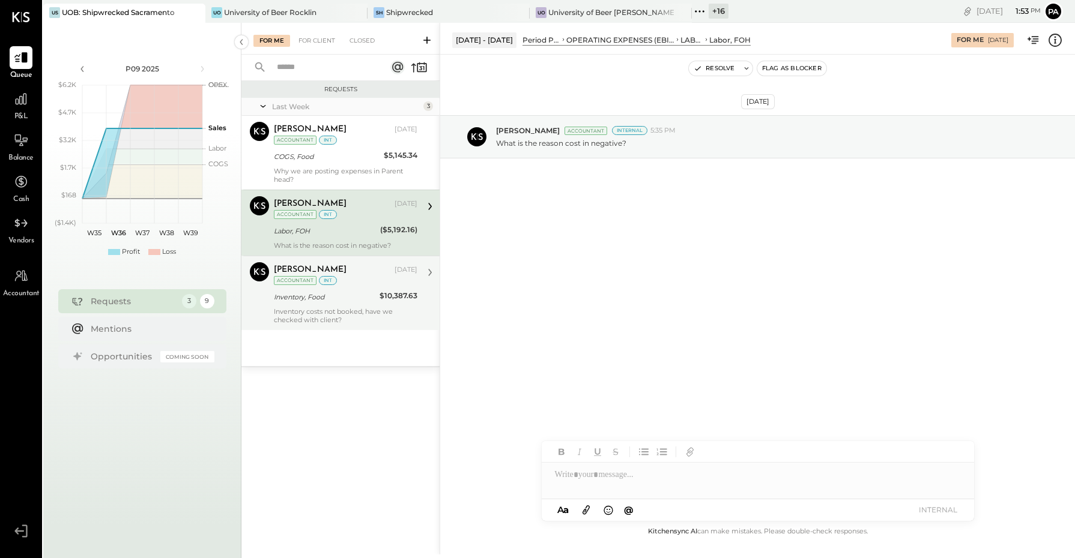
click at [336, 297] on div "Inventory, Food" at bounding box center [325, 297] width 102 height 12
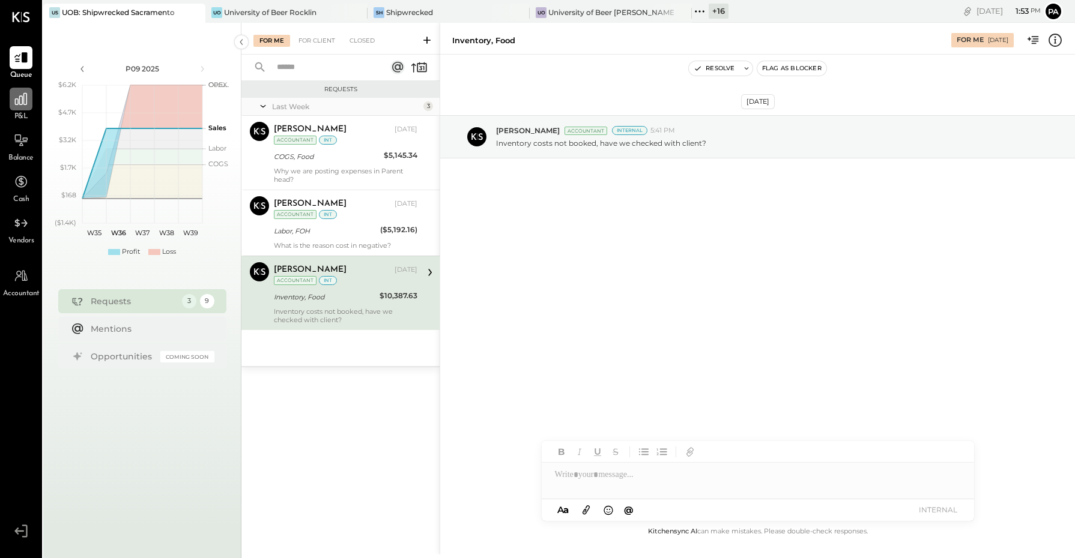
click at [15, 104] on icon at bounding box center [21, 99] width 16 height 16
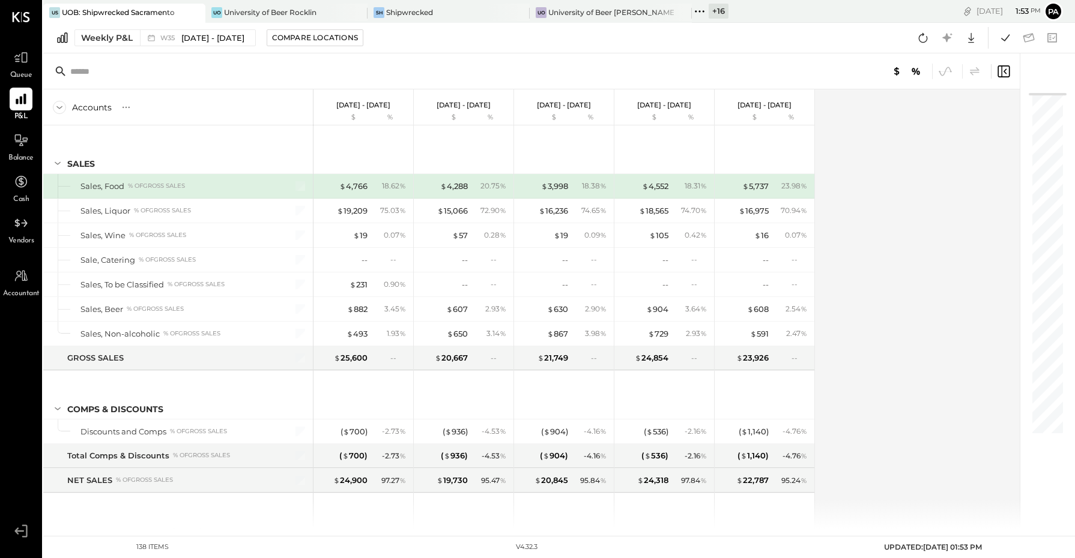
drag, startPoint x: 158, startPoint y: 41, endPoint x: 233, endPoint y: 94, distance: 91.8
click at [158, 41] on div "W35 [DATE] - [DATE]" at bounding box center [194, 38] width 109 height 16
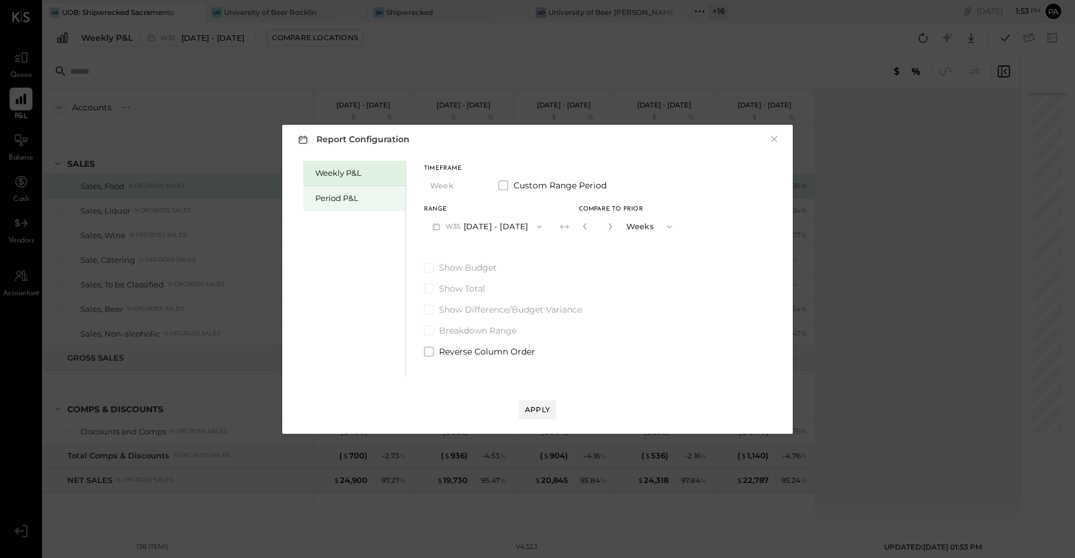
click at [343, 201] on div "Period P&L" at bounding box center [357, 198] width 84 height 11
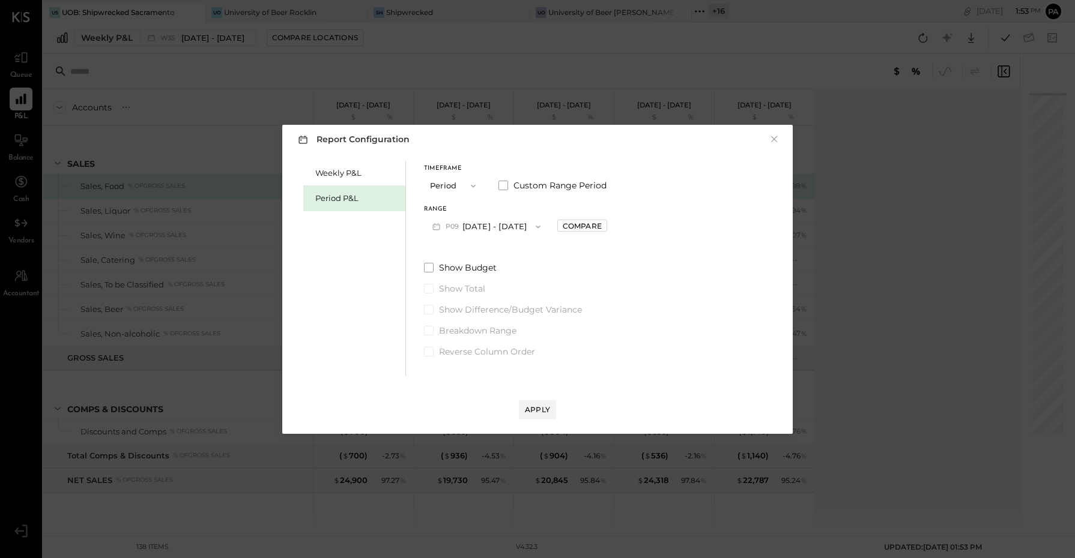
click at [501, 227] on button "P09 [DATE] - [DATE]" at bounding box center [486, 227] width 125 height 22
click at [497, 256] on span "[DATE] - [DATE]" at bounding box center [480, 253] width 57 height 10
click at [542, 405] on div "Apply" at bounding box center [537, 410] width 25 height 10
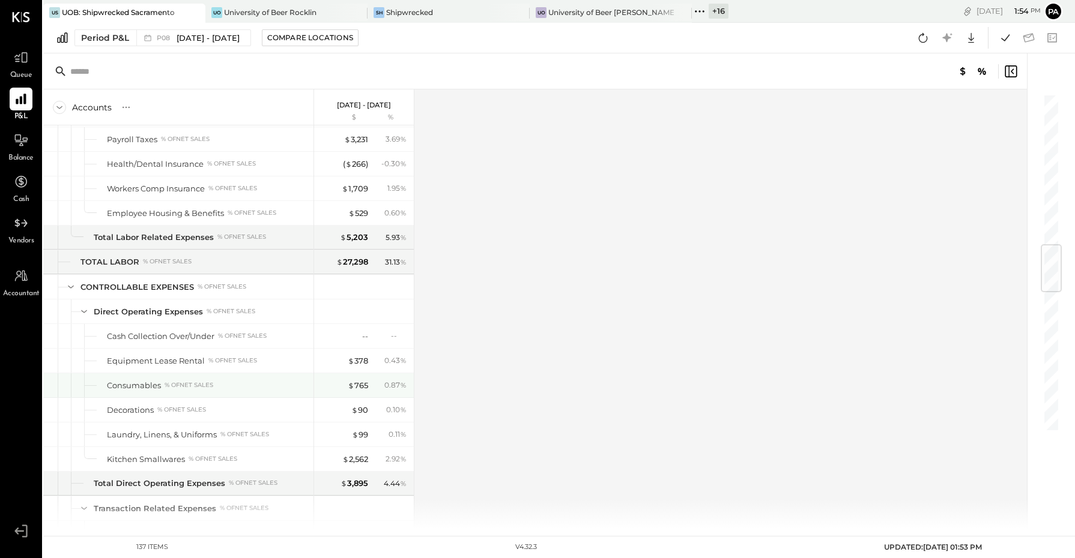
scroll to position [1651, 0]
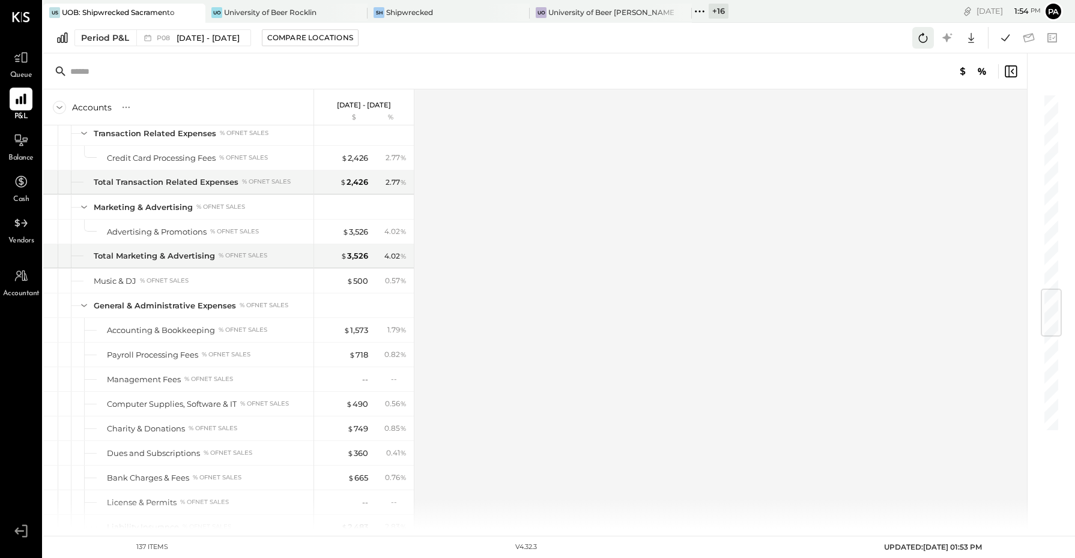
click at [916, 37] on icon at bounding box center [923, 38] width 16 height 16
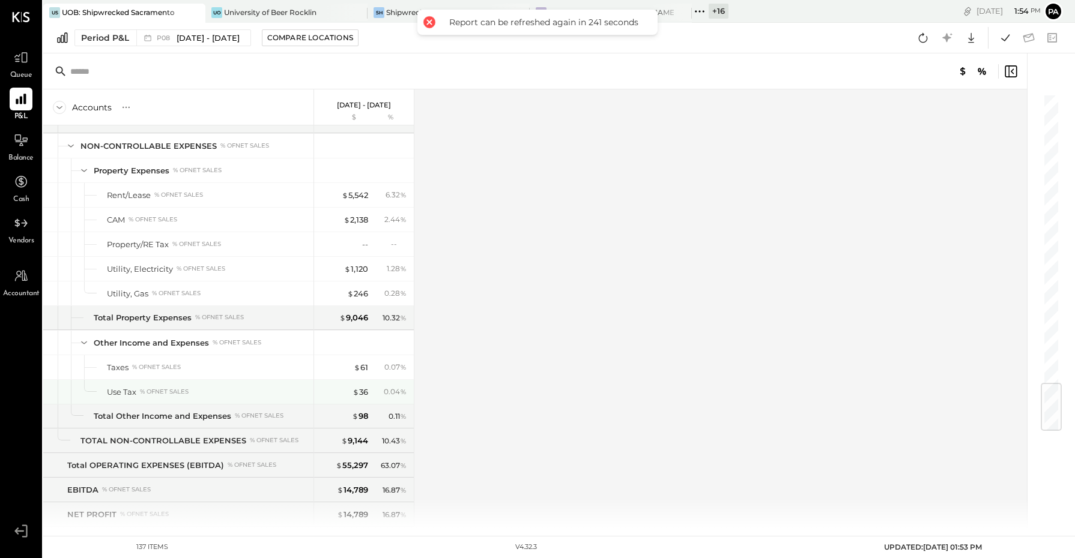
scroll to position [2445, 0]
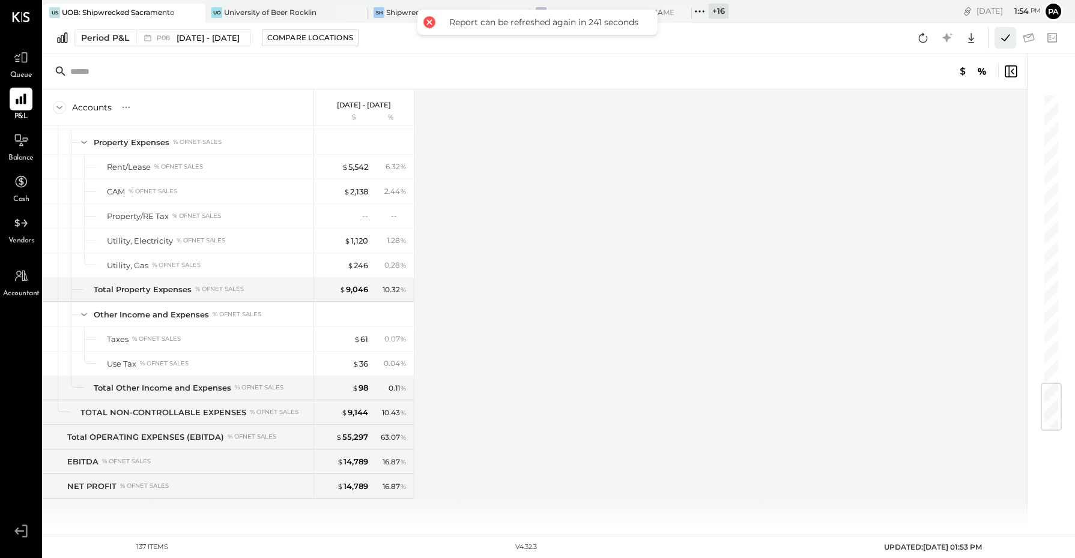
click at [1006, 37] on icon at bounding box center [1005, 38] width 16 height 16
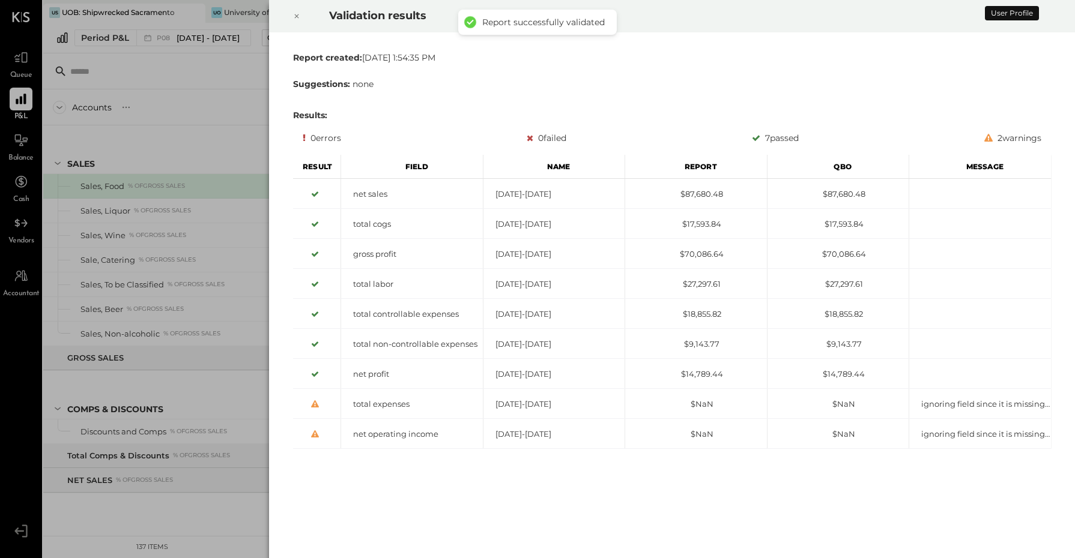
click at [296, 16] on icon at bounding box center [296, 16] width 4 height 4
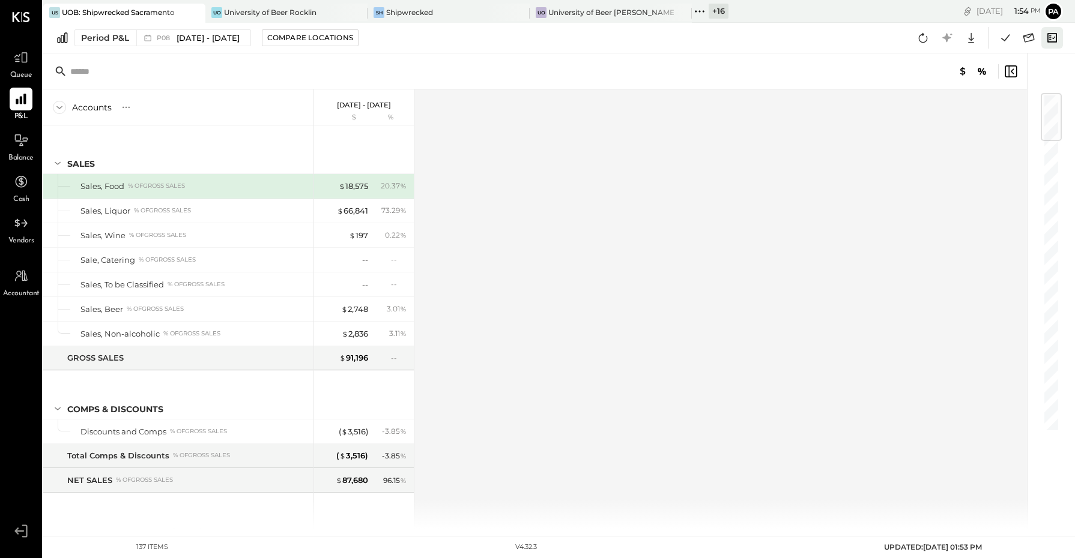
click at [1051, 43] on icon at bounding box center [1052, 38] width 16 height 16
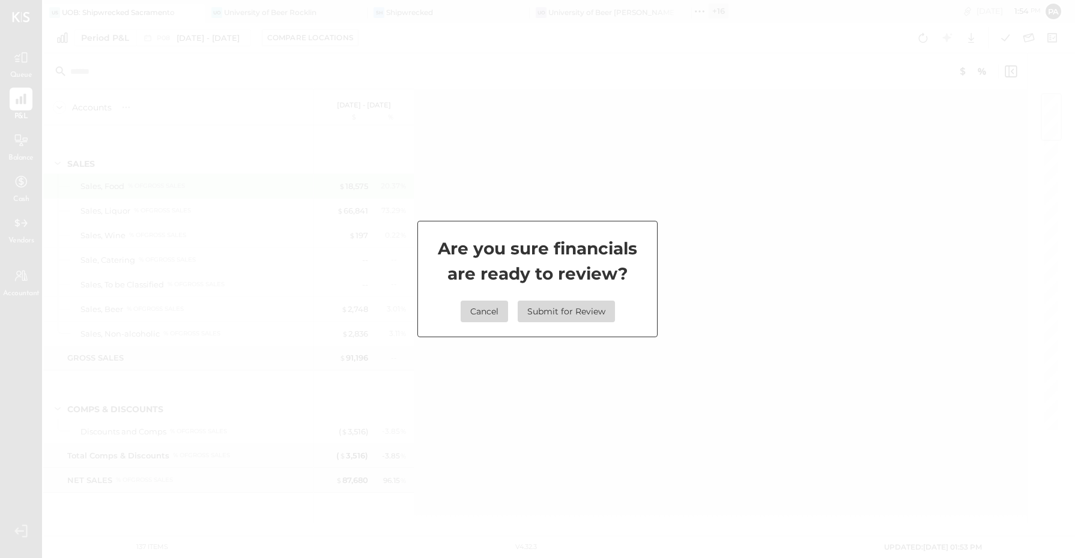
click at [600, 295] on div "Are you sure financials are ready to review? Cancel Submit for Review" at bounding box center [537, 279] width 240 height 116
click at [589, 314] on button "Submit for Review" at bounding box center [566, 312] width 97 height 22
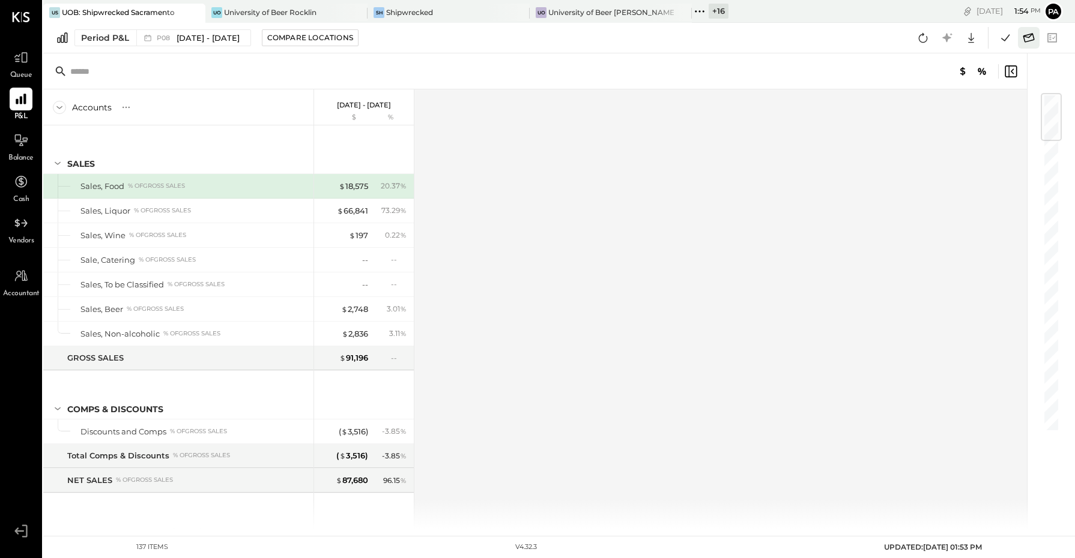
click at [1033, 35] on icon at bounding box center [1028, 37] width 11 height 9
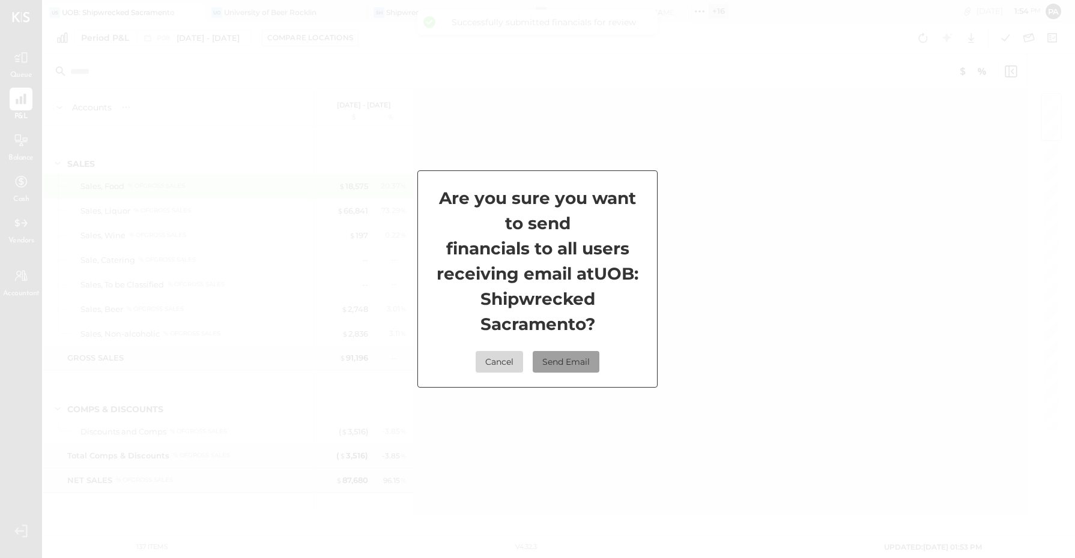
drag, startPoint x: 595, startPoint y: 349, endPoint x: 572, endPoint y: 358, distance: 25.3
click at [593, 349] on div "Are you sure you want to send financials to all users receiving email at UOB: S…" at bounding box center [537, 279] width 240 height 217
drag, startPoint x: 572, startPoint y: 358, endPoint x: 575, endPoint y: 364, distance: 6.2
click at [572, 358] on button "Send Email" at bounding box center [566, 362] width 67 height 22
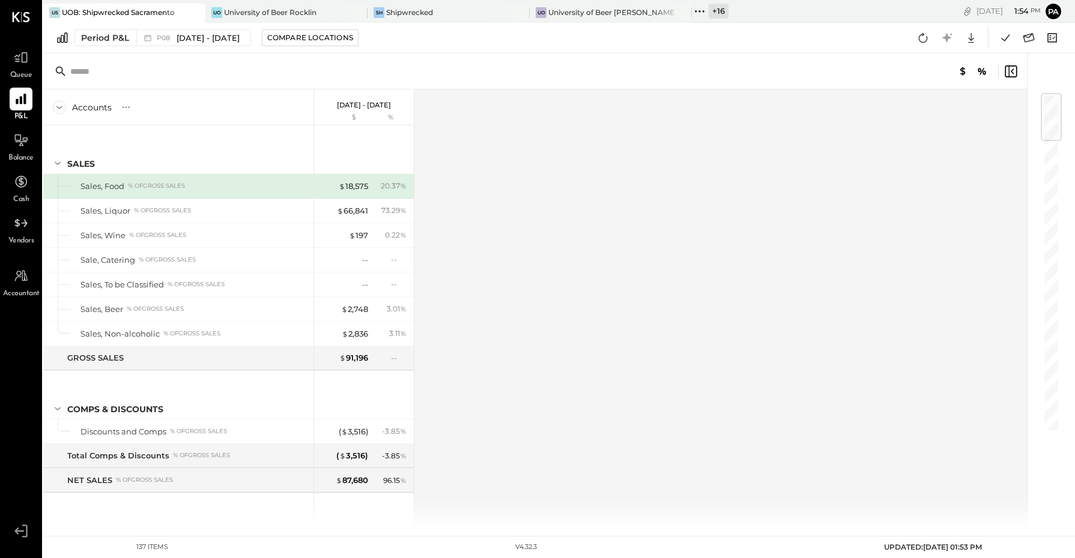
click at [703, 11] on icon at bounding box center [700, 12] width 16 height 16
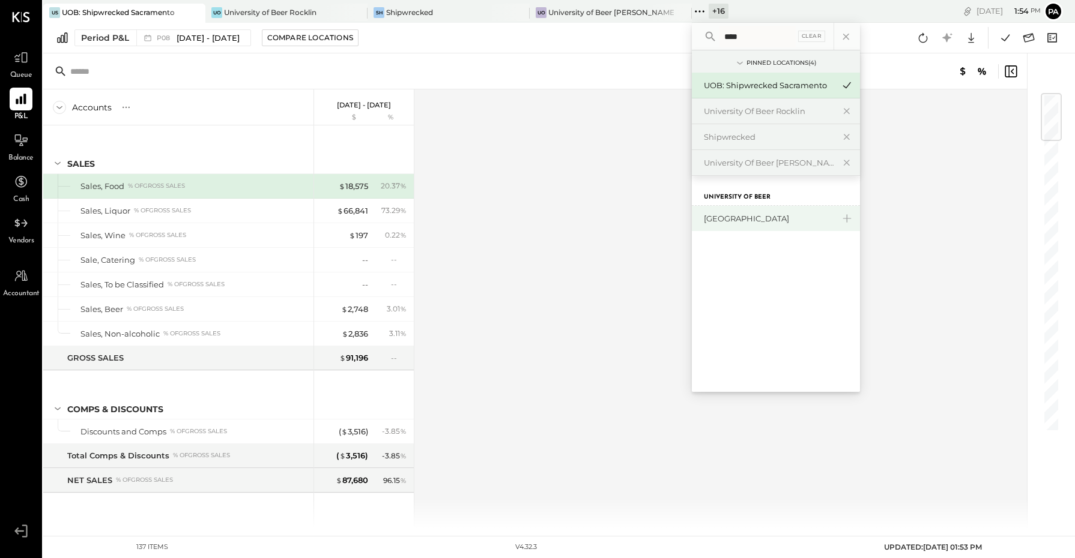
type input "****"
click at [770, 224] on div "[GEOGRAPHIC_DATA]" at bounding box center [769, 218] width 130 height 11
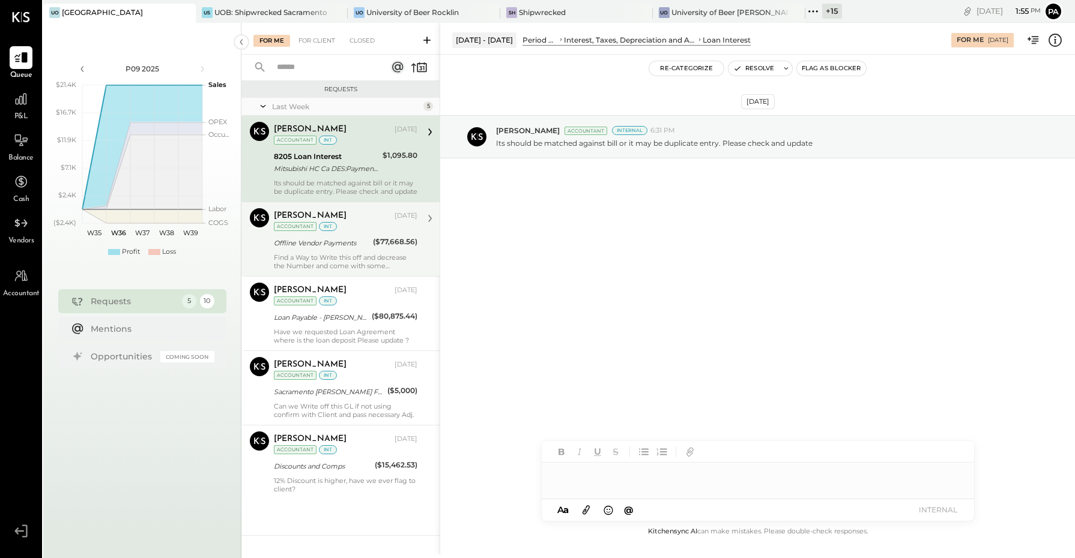
click at [353, 237] on div "Offline Vendor Payments" at bounding box center [321, 243] width 95 height 12
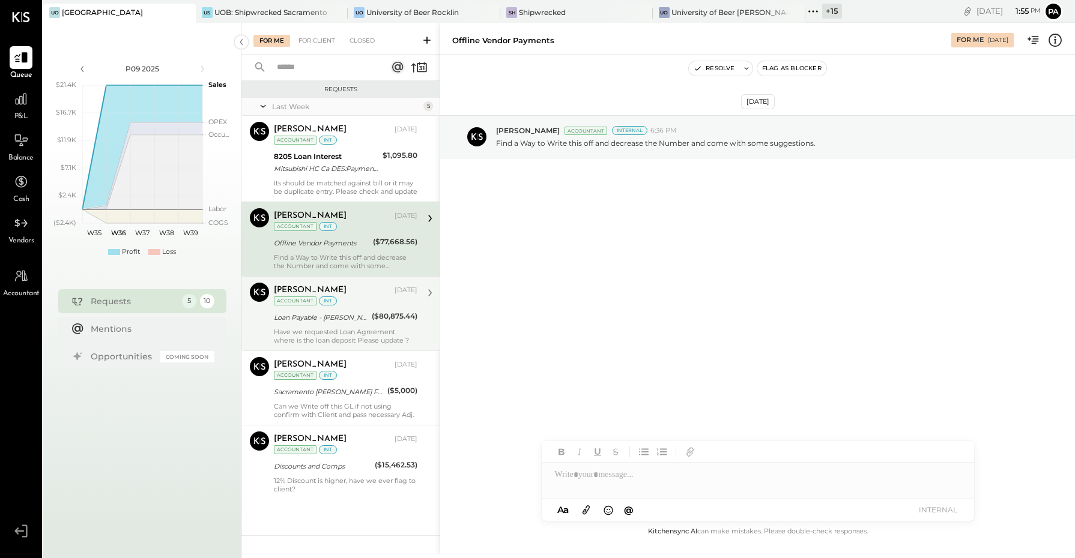
click at [337, 313] on div "Loan Payable - [PERSON_NAME] Capital" at bounding box center [321, 318] width 94 height 12
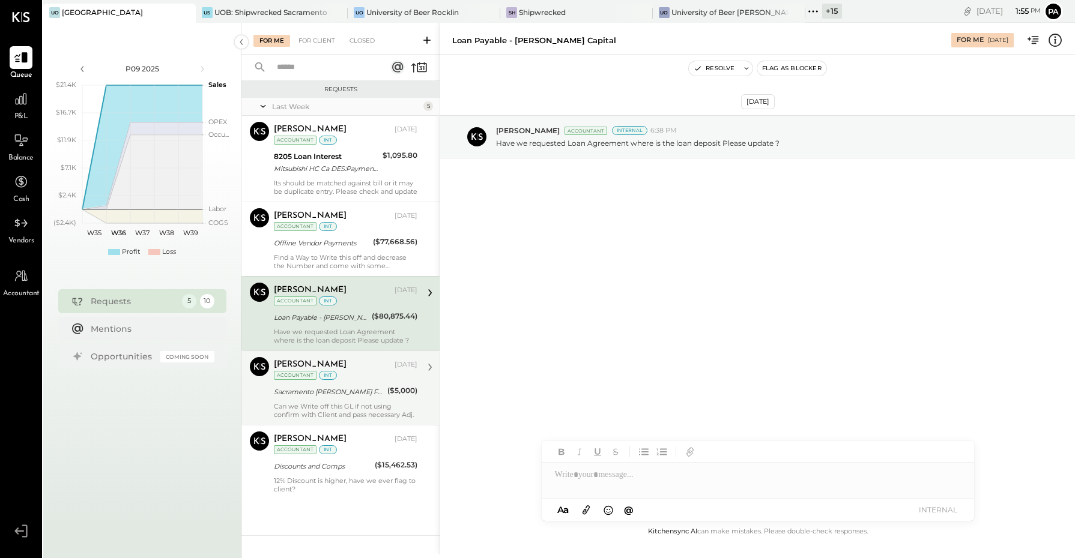
click at [328, 391] on div "Sacramento [PERSON_NAME] Fargo CC 7027" at bounding box center [329, 392] width 110 height 12
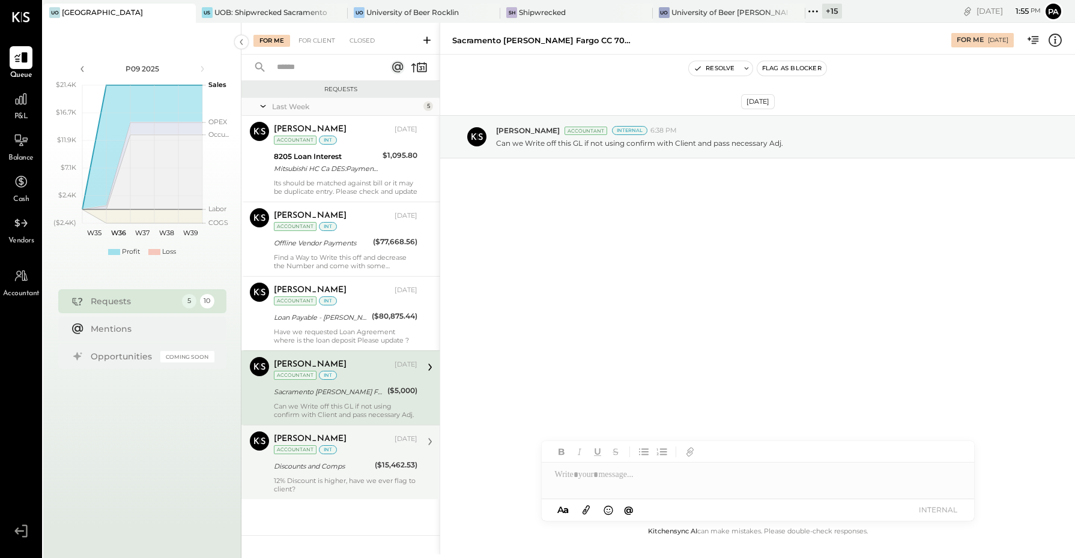
click at [352, 463] on div "Discounts and Comps" at bounding box center [322, 466] width 97 height 12
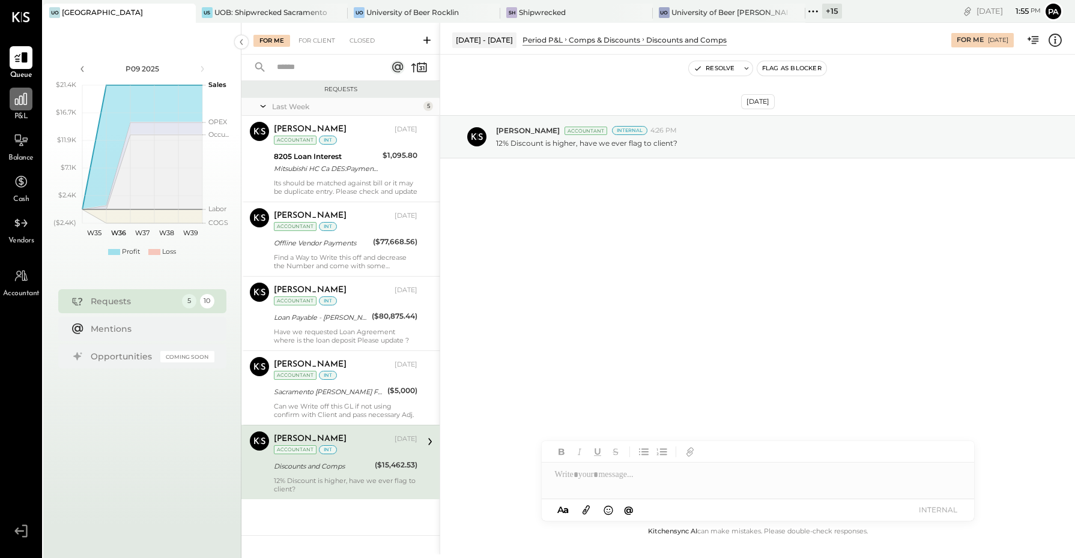
click at [24, 103] on icon at bounding box center [21, 99] width 16 height 16
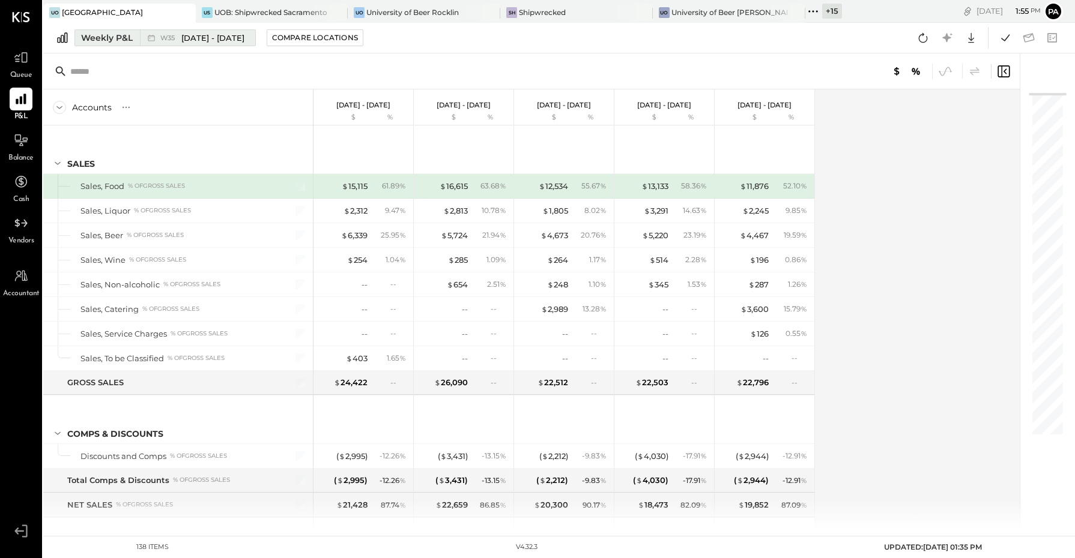
click at [157, 43] on div "W35 [DATE] - [DATE]" at bounding box center [194, 38] width 109 height 16
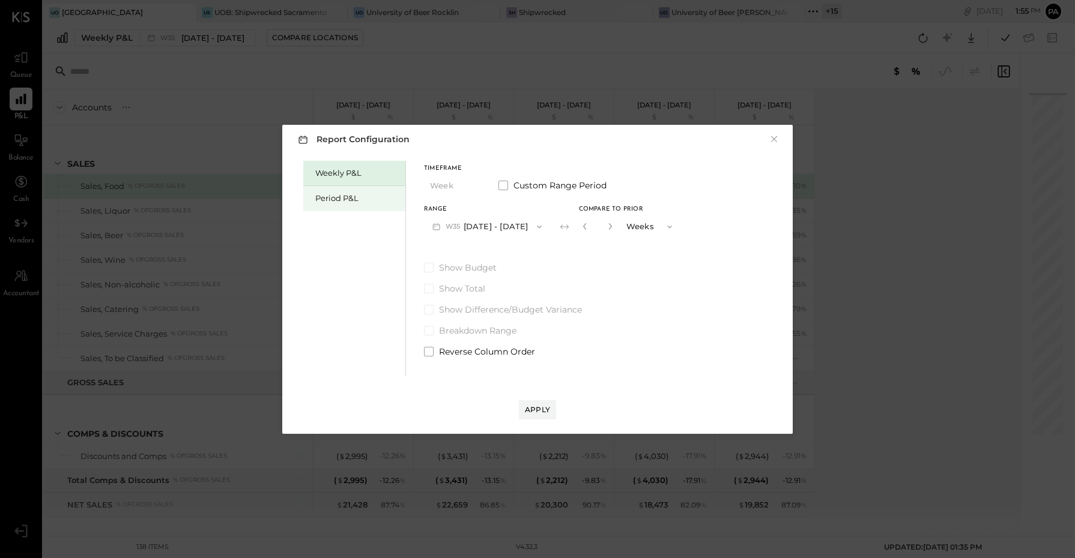
click at [355, 190] on div "Period P&L" at bounding box center [354, 198] width 102 height 25
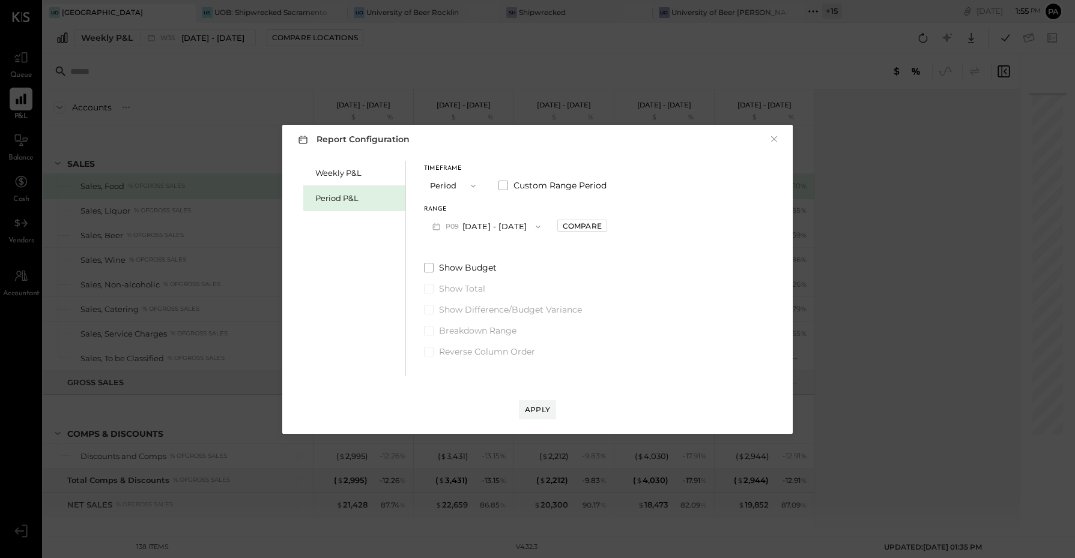
click at [488, 227] on button "P09 [DATE] - [DATE]" at bounding box center [486, 227] width 125 height 22
click at [485, 254] on span "[DATE] - [DATE]" at bounding box center [480, 253] width 57 height 10
click at [542, 417] on button "Apply" at bounding box center [537, 409] width 37 height 19
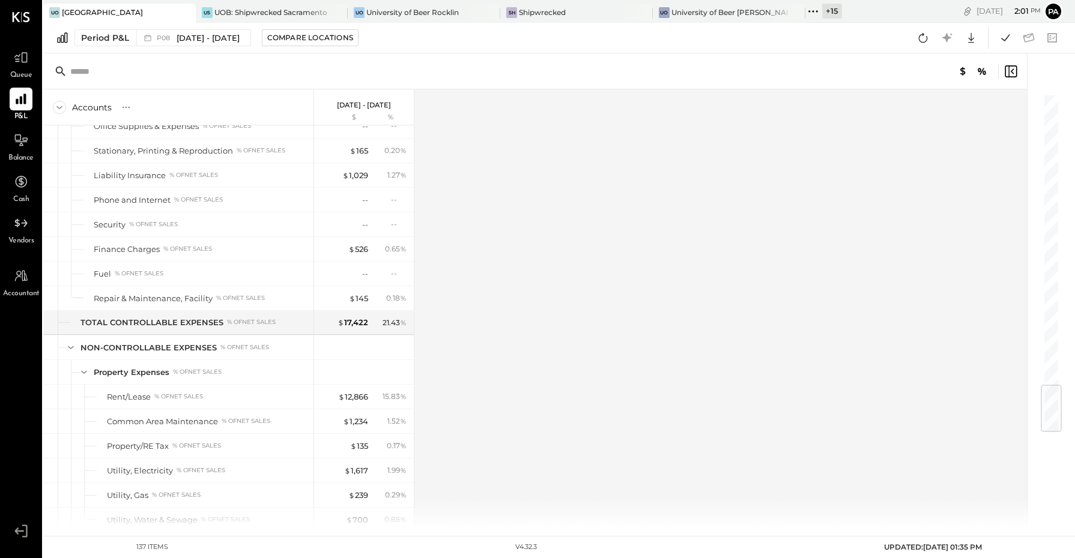
scroll to position [2469, 0]
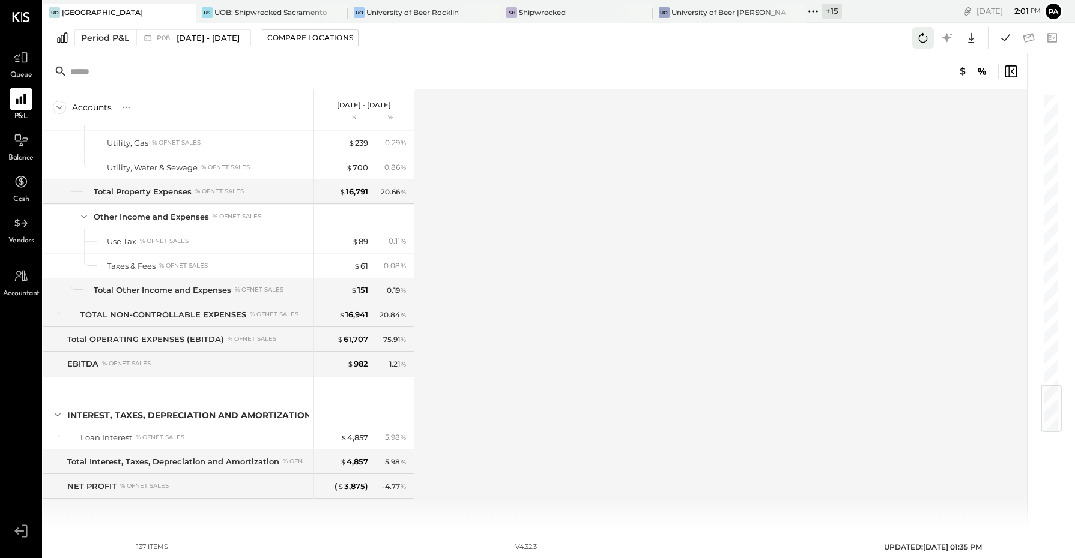
click at [917, 40] on icon at bounding box center [923, 38] width 16 height 16
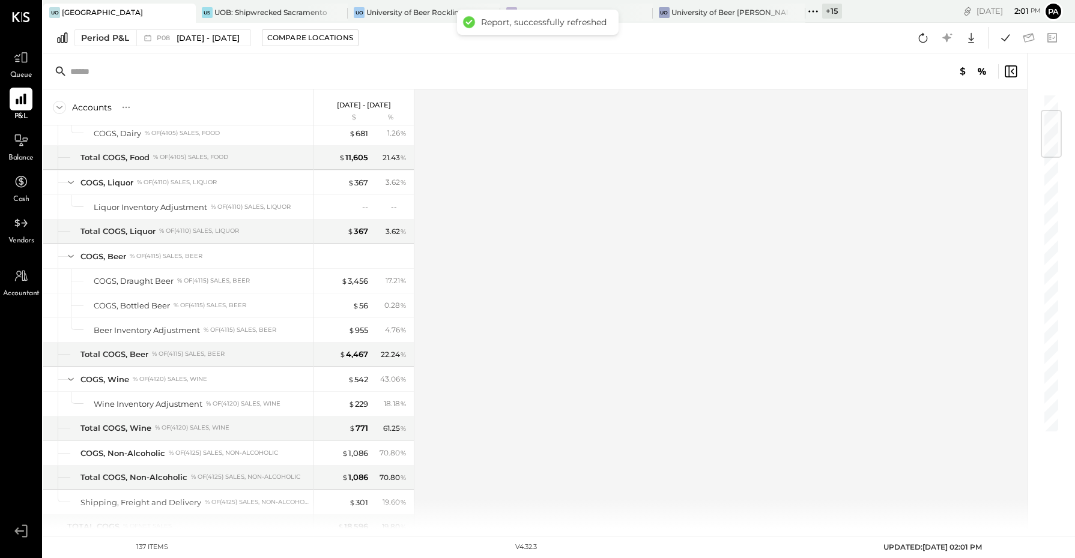
scroll to position [143, 0]
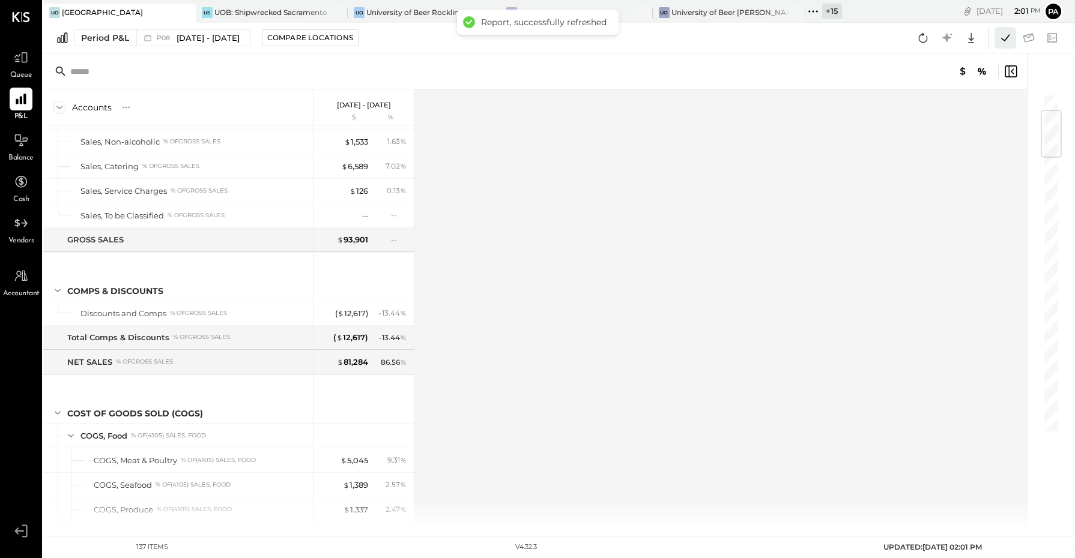
click at [1001, 42] on icon at bounding box center [1005, 38] width 16 height 16
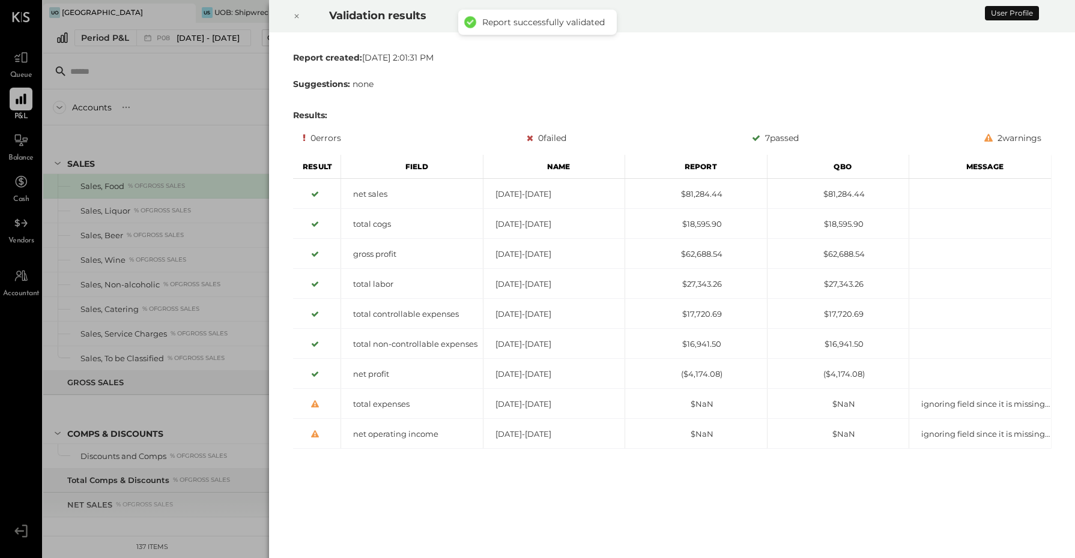
click at [294, 17] on icon at bounding box center [296, 16] width 7 height 14
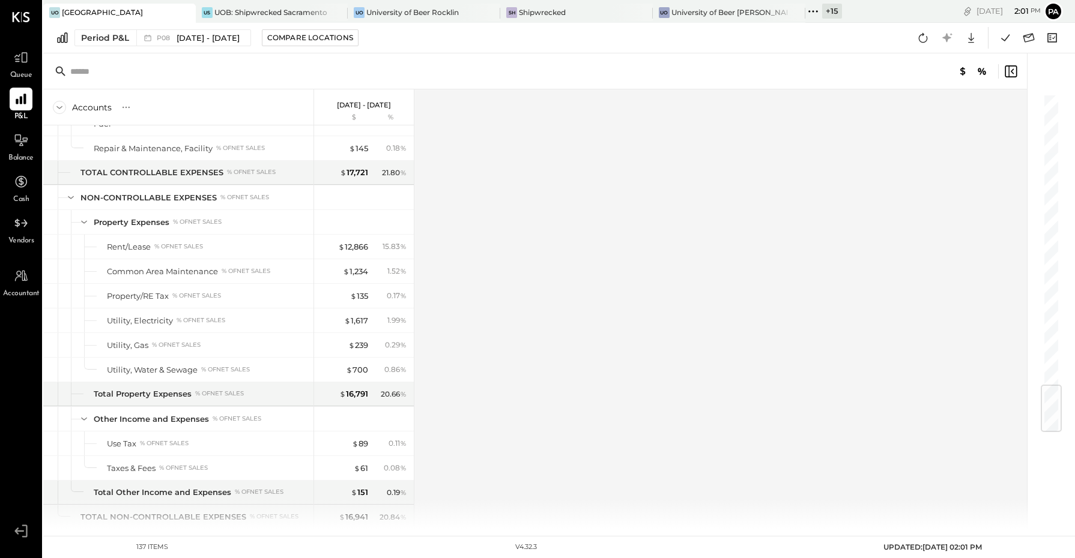
scroll to position [2469, 0]
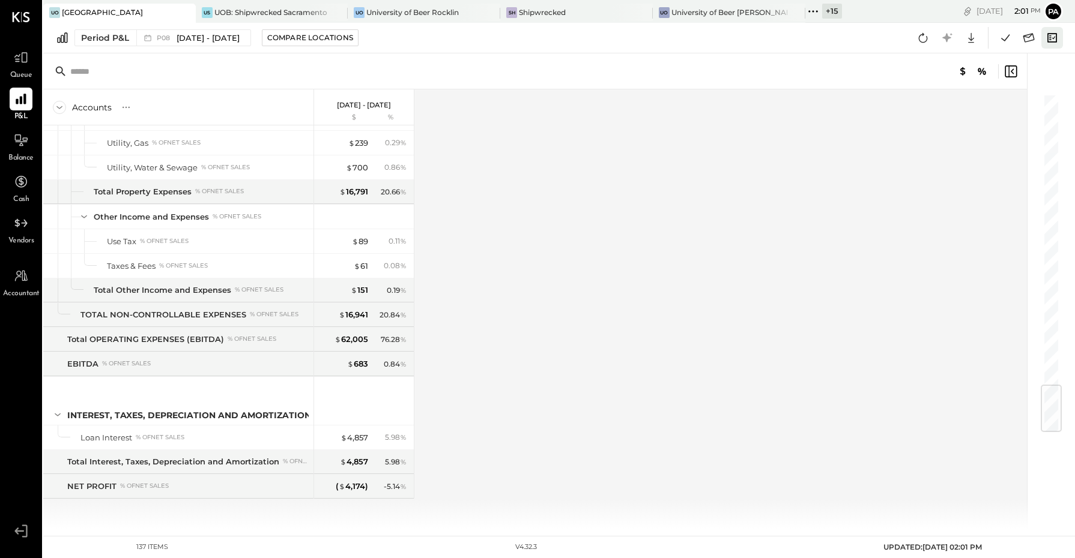
click at [1057, 37] on icon at bounding box center [1052, 38] width 16 height 16
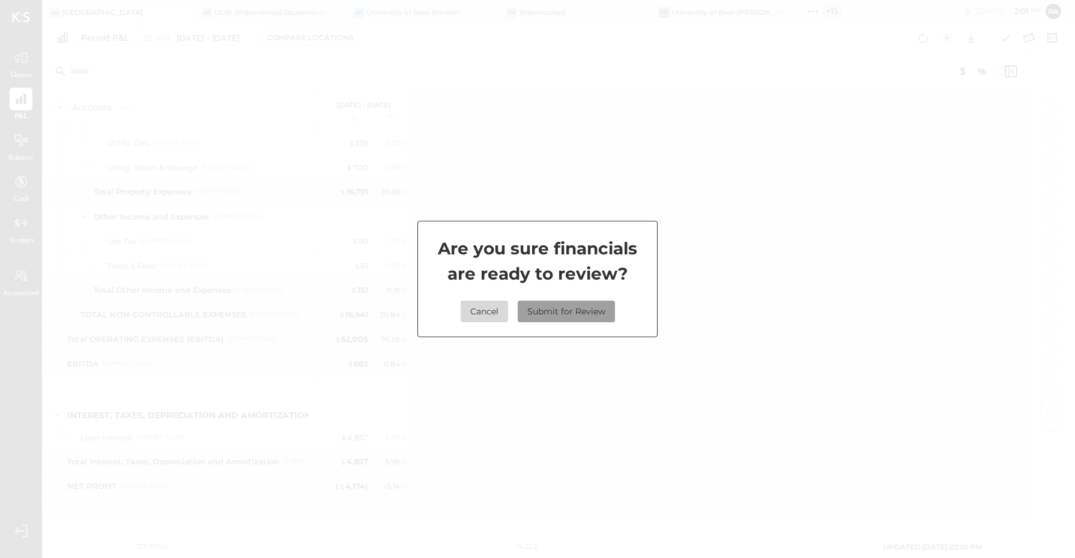
click at [590, 310] on button "Submit for Review" at bounding box center [566, 312] width 97 height 22
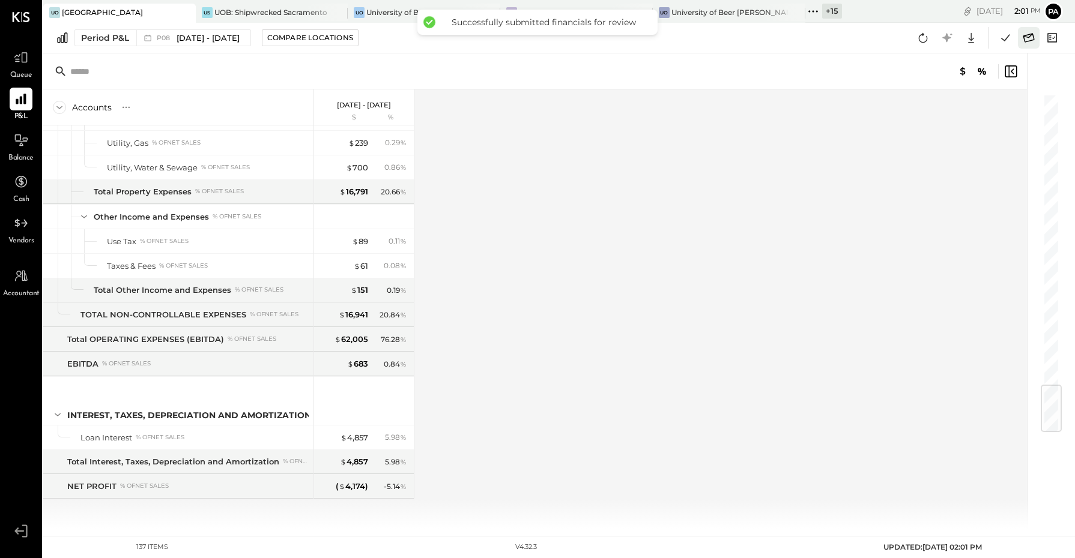
click at [1021, 36] on icon at bounding box center [1029, 38] width 16 height 16
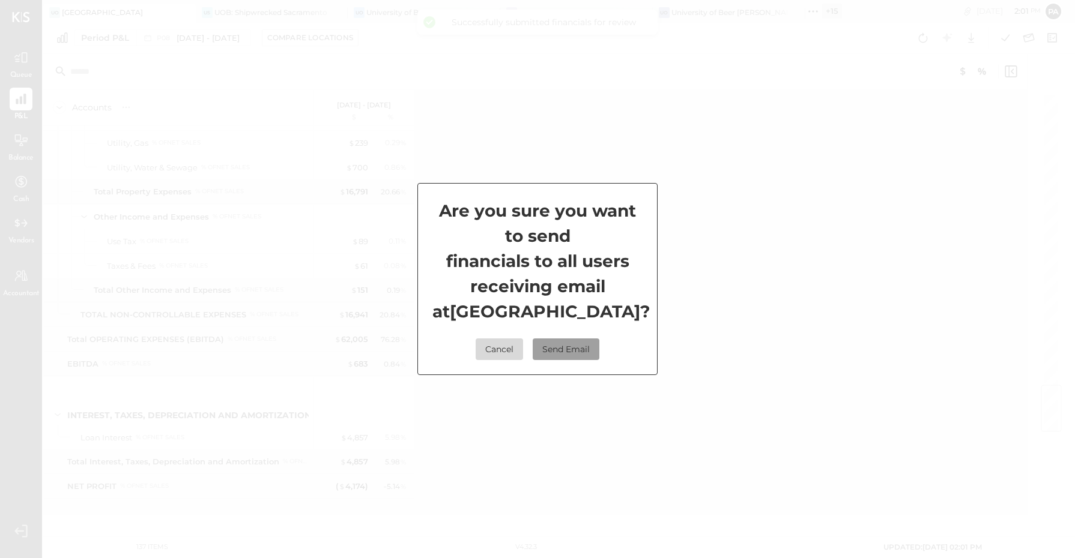
click at [575, 359] on button "Send Email" at bounding box center [566, 350] width 67 height 22
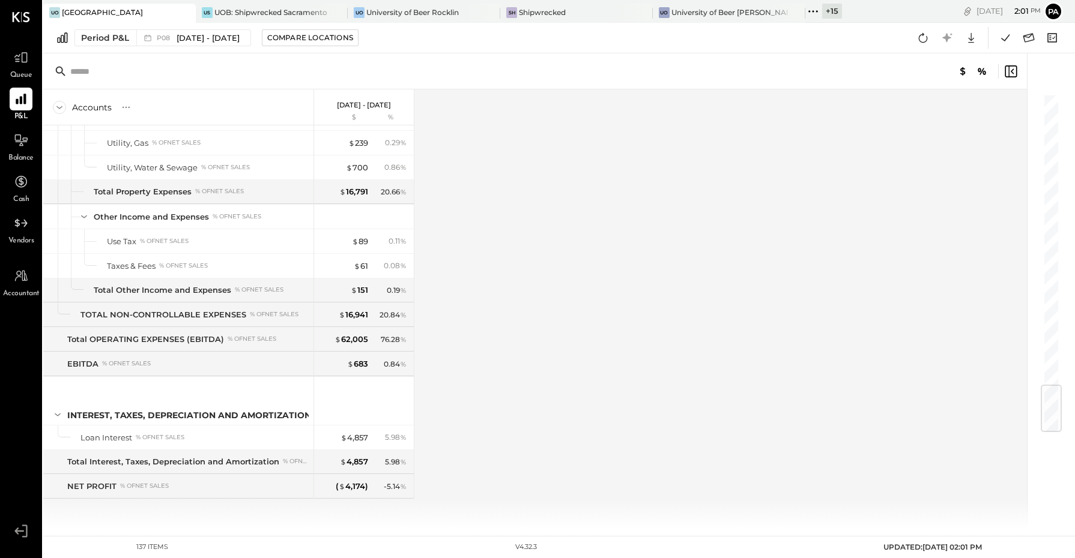
click at [807, 12] on icon at bounding box center [813, 12] width 16 height 16
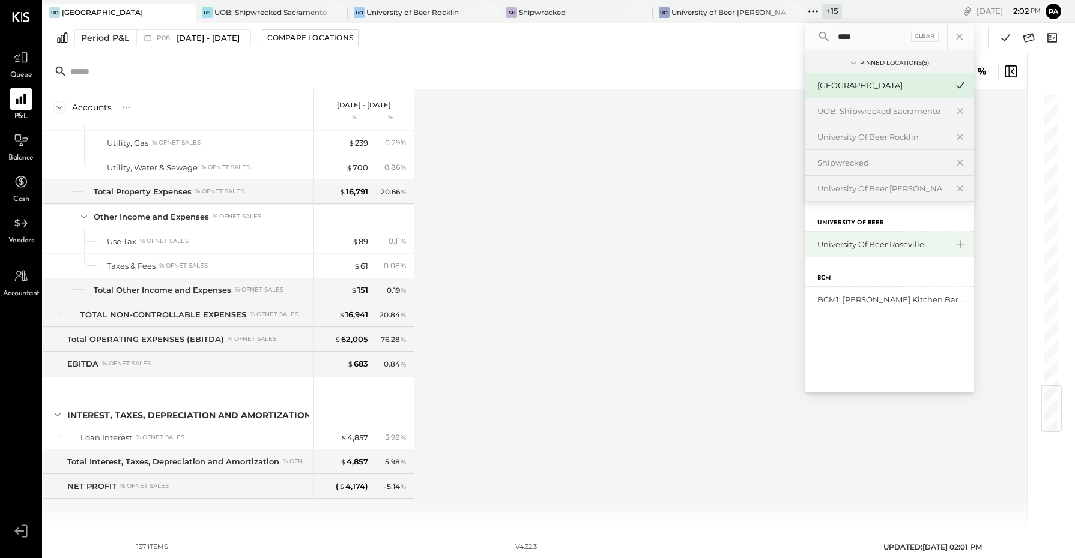
type input "****"
click at [871, 243] on div "University of Beer Roseville" at bounding box center [882, 244] width 130 height 11
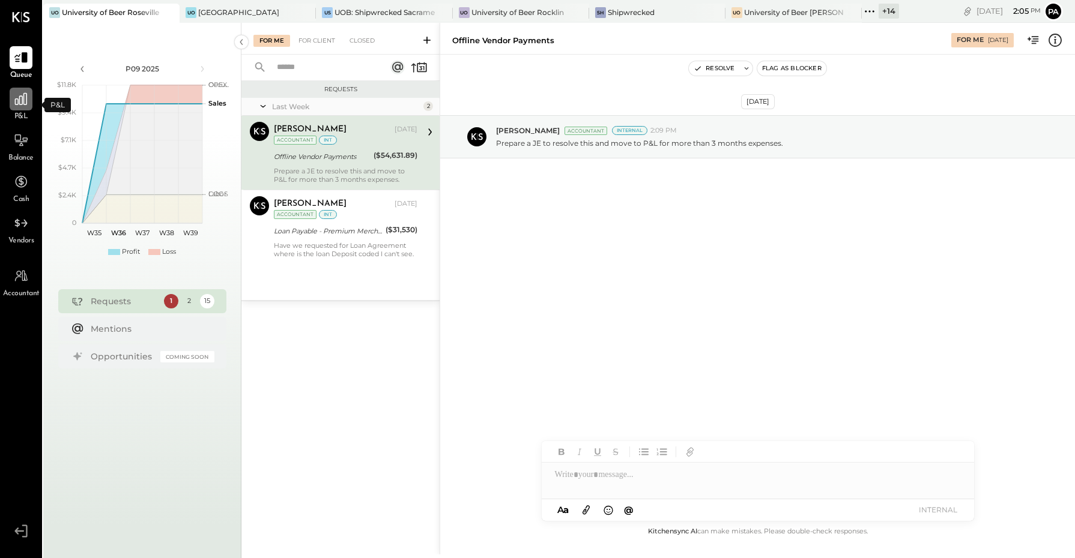
click at [19, 96] on icon at bounding box center [21, 99] width 12 height 12
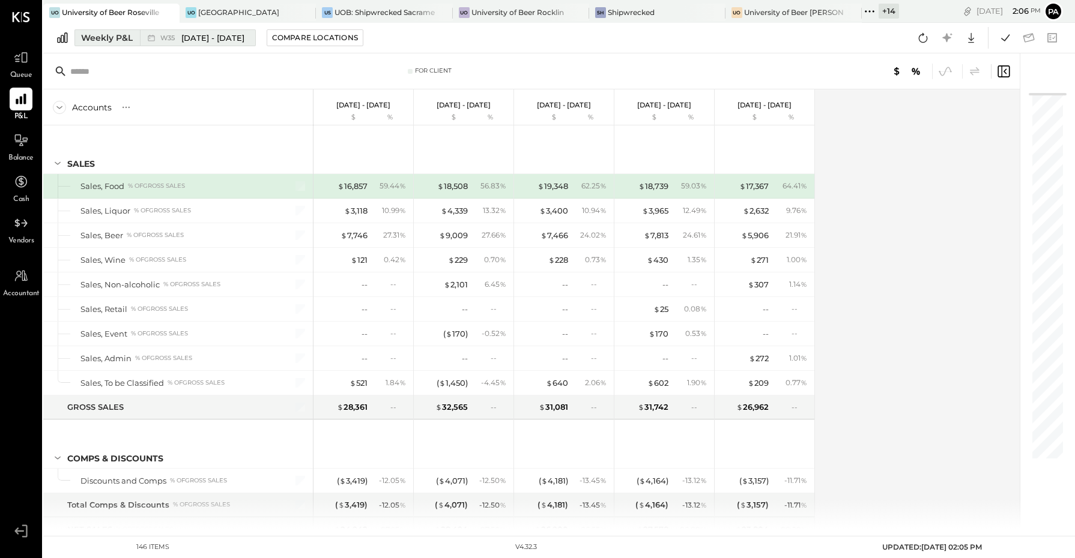
click at [169, 43] on div "W35 [DATE] - [DATE]" at bounding box center [202, 37] width 84 height 11
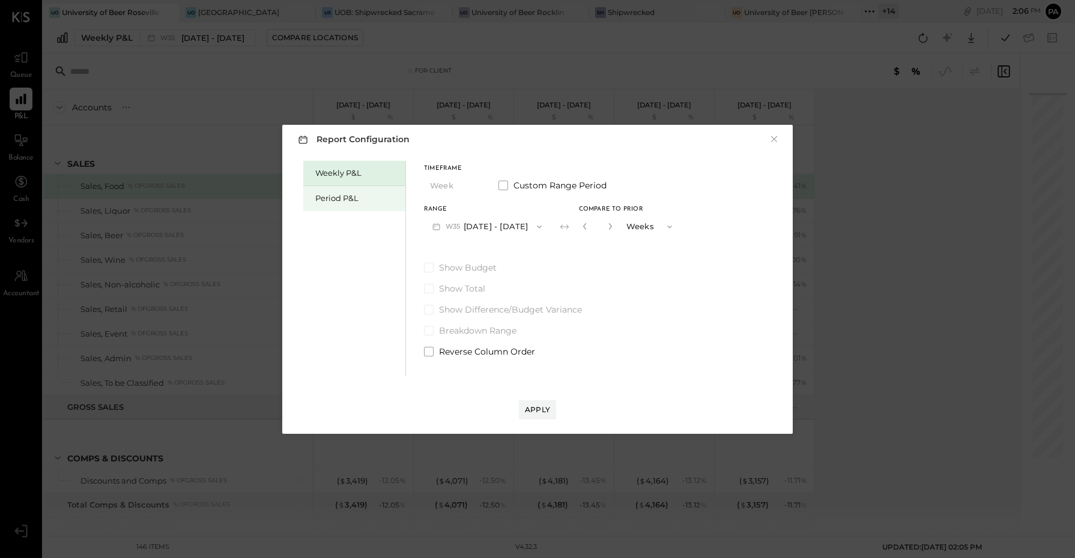
click at [333, 206] on div "Period P&L" at bounding box center [354, 198] width 102 height 25
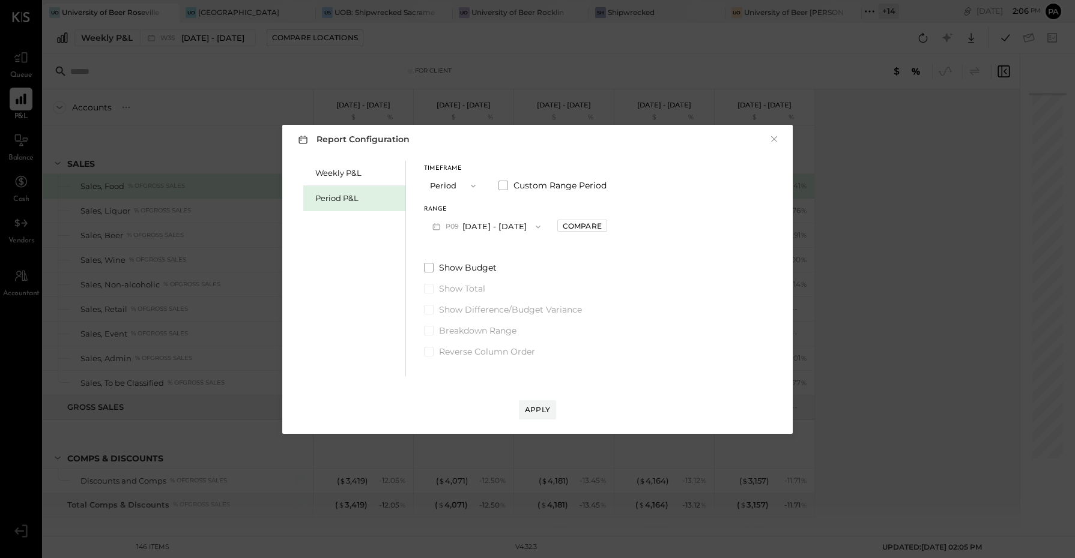
click at [451, 226] on span "P09" at bounding box center [453, 227] width 17 height 10
click at [490, 255] on span "[DATE] - [DATE]" at bounding box center [480, 253] width 57 height 10
click at [542, 407] on div "Apply" at bounding box center [537, 410] width 25 height 10
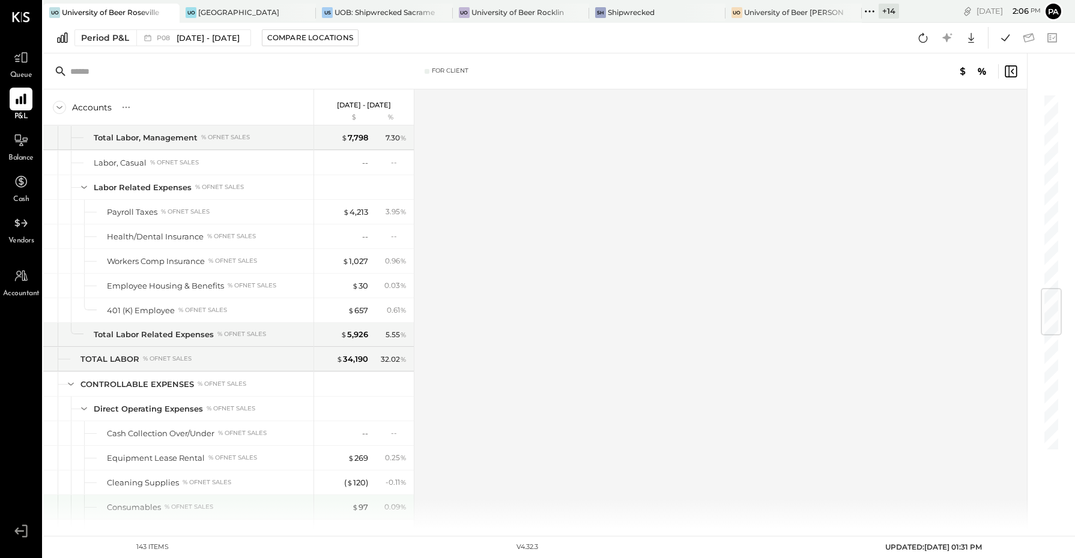
scroll to position [1726, 0]
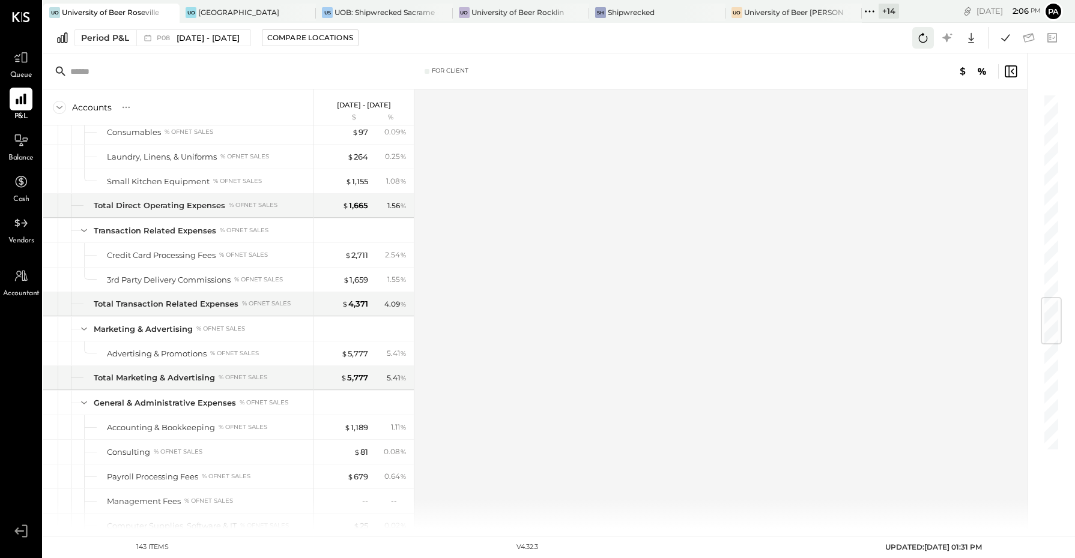
click at [920, 32] on icon at bounding box center [923, 38] width 16 height 16
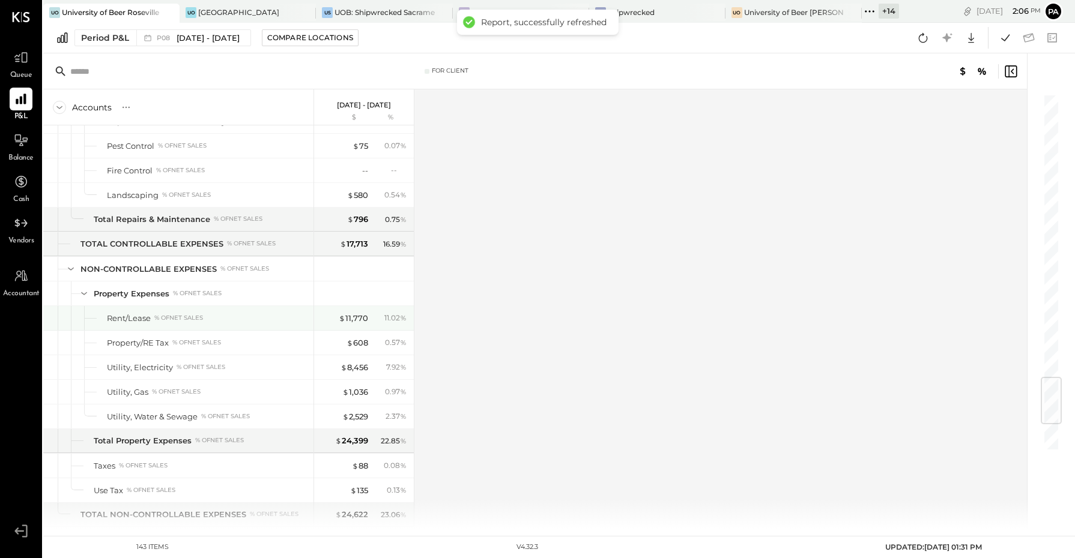
scroll to position [2618, 0]
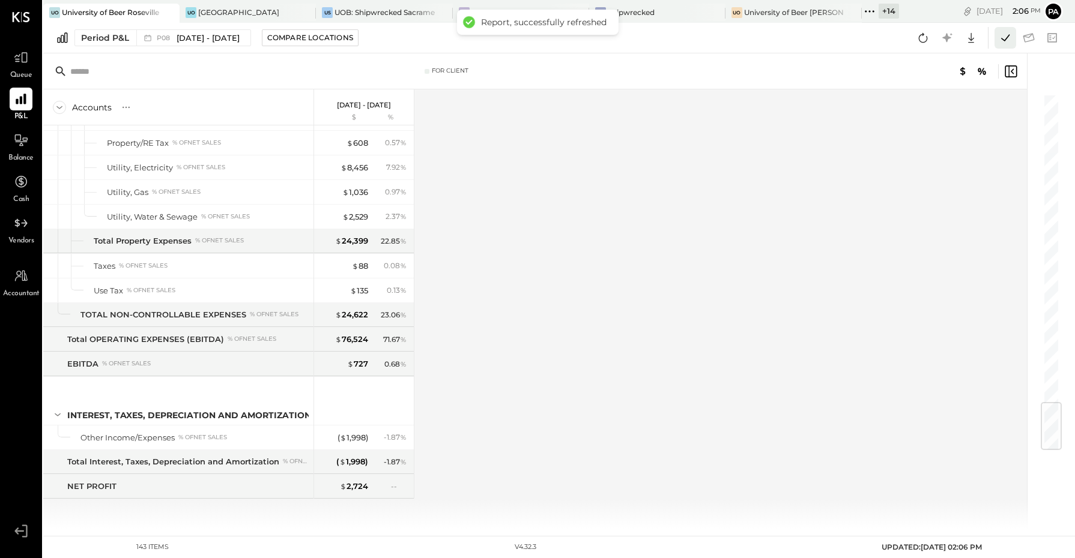
click at [1007, 38] on icon at bounding box center [1005, 38] width 16 height 16
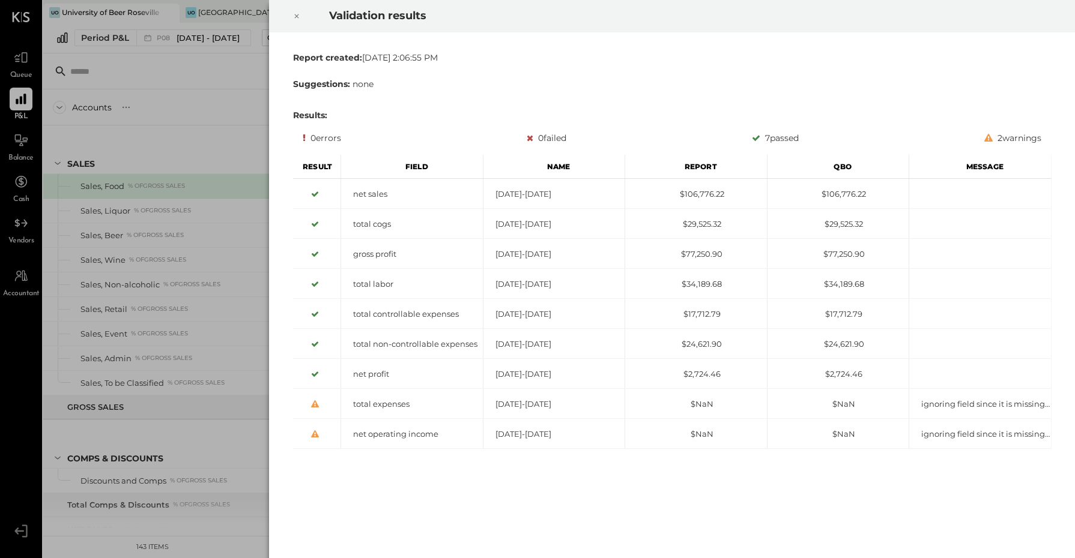
click at [288, 16] on div at bounding box center [296, 16] width 26 height 34
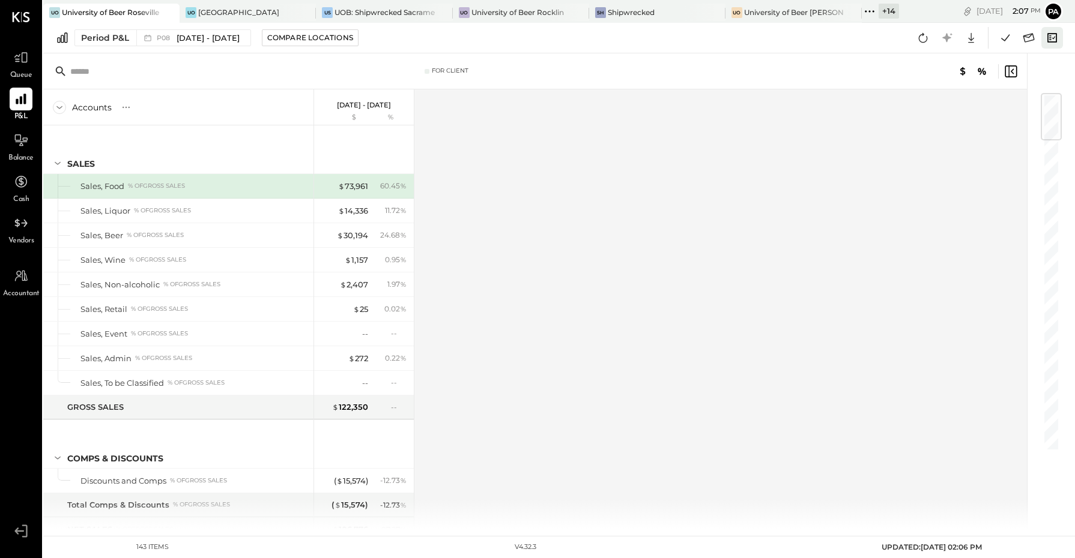
click at [1048, 37] on icon at bounding box center [1052, 37] width 10 height 9
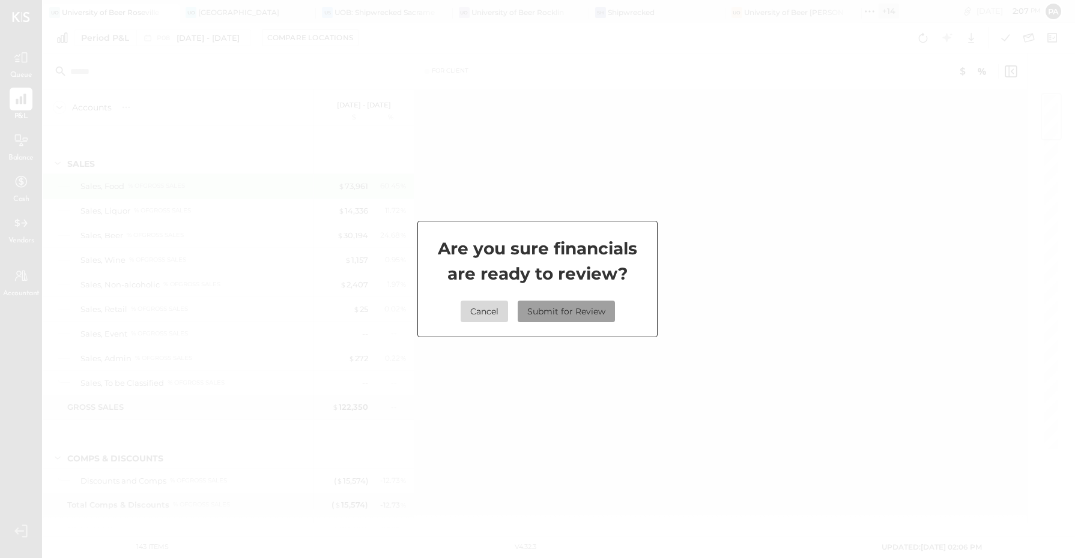
click at [571, 304] on button "Submit for Review" at bounding box center [566, 312] width 97 height 22
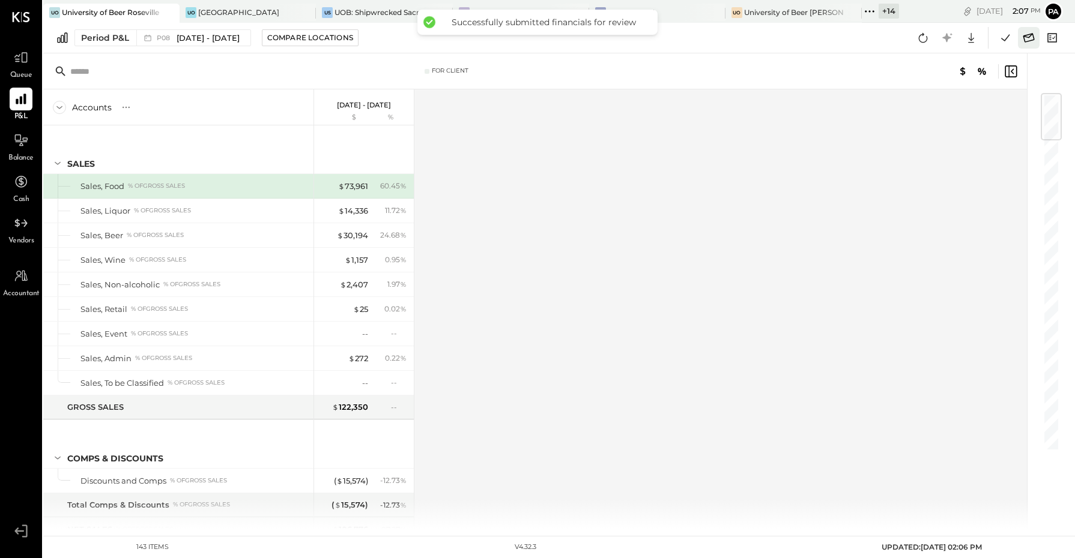
click at [1030, 38] on icon at bounding box center [1029, 38] width 16 height 16
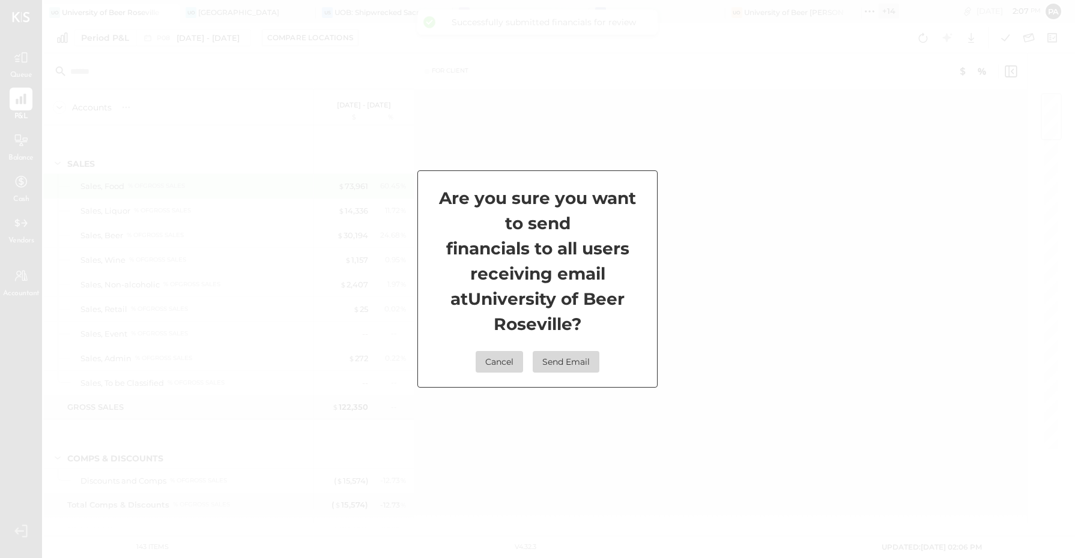
click at [558, 355] on button "Send Email" at bounding box center [566, 362] width 67 height 22
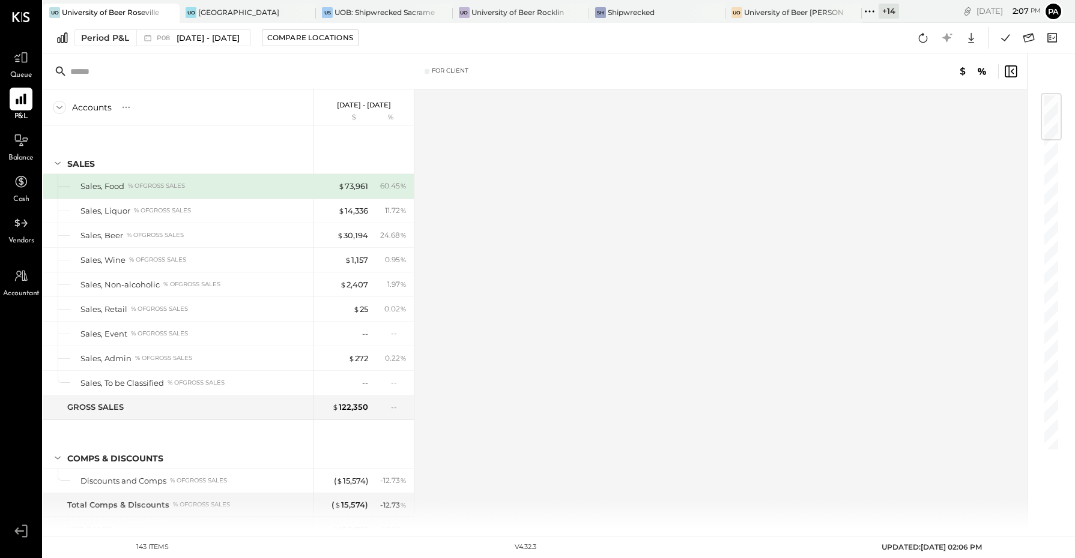
click at [872, 9] on icon at bounding box center [870, 12] width 16 height 16
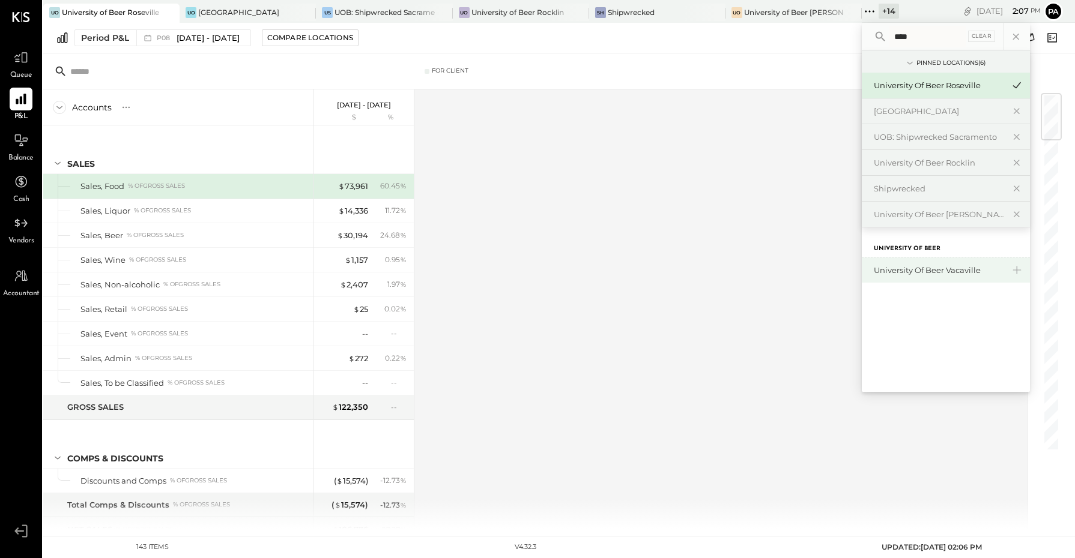
type input "****"
click at [923, 269] on div "University of Beer Vacaville" at bounding box center [939, 270] width 130 height 11
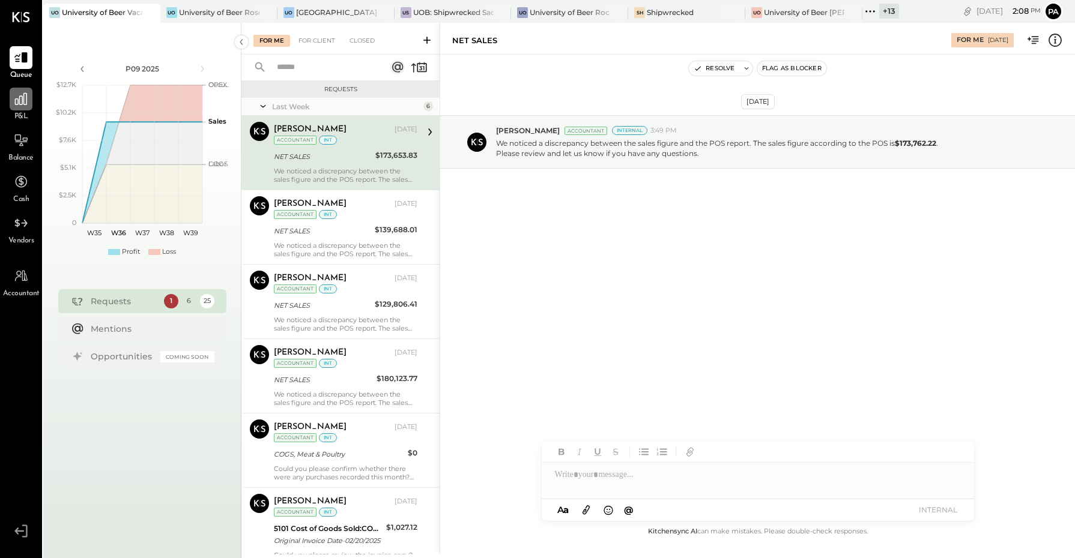
click at [18, 101] on icon at bounding box center [21, 99] width 16 height 16
